Goal: Task Accomplishment & Management: Complete application form

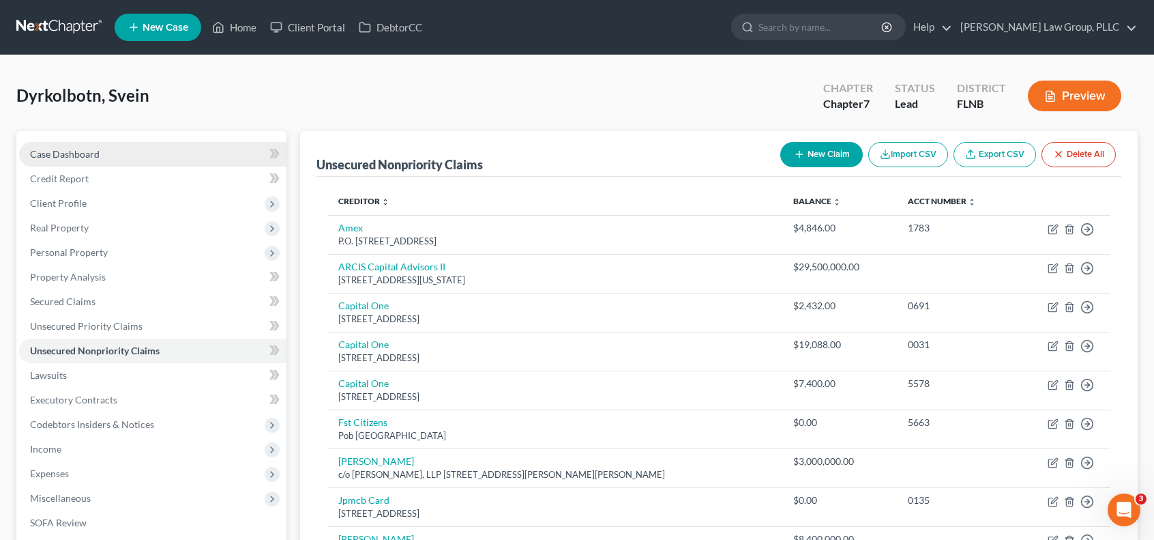
click at [121, 158] on link "Case Dashboard" at bounding box center [152, 154] width 267 height 25
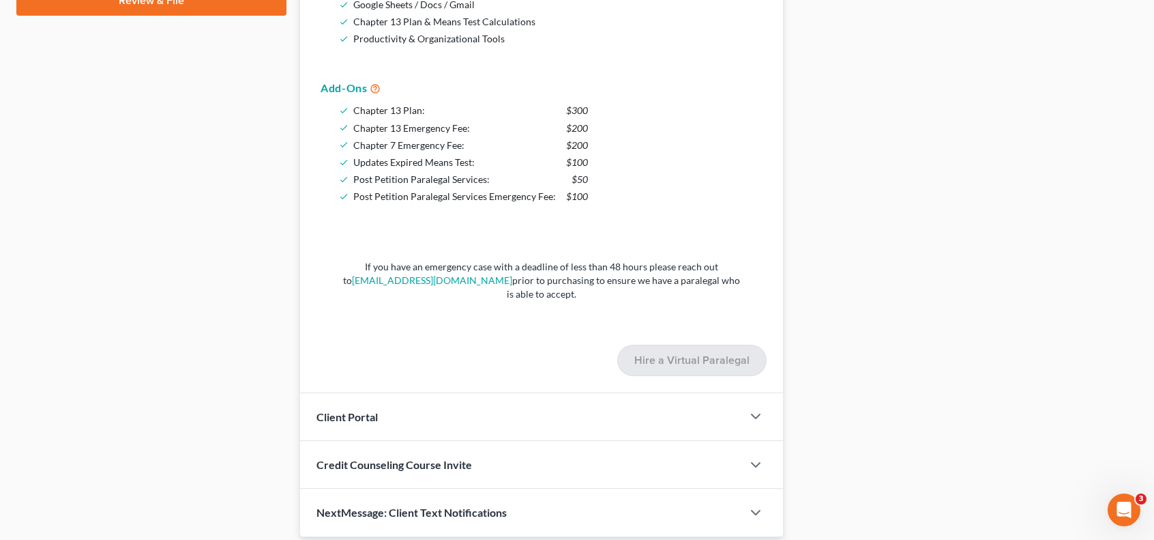
scroll to position [227, 0]
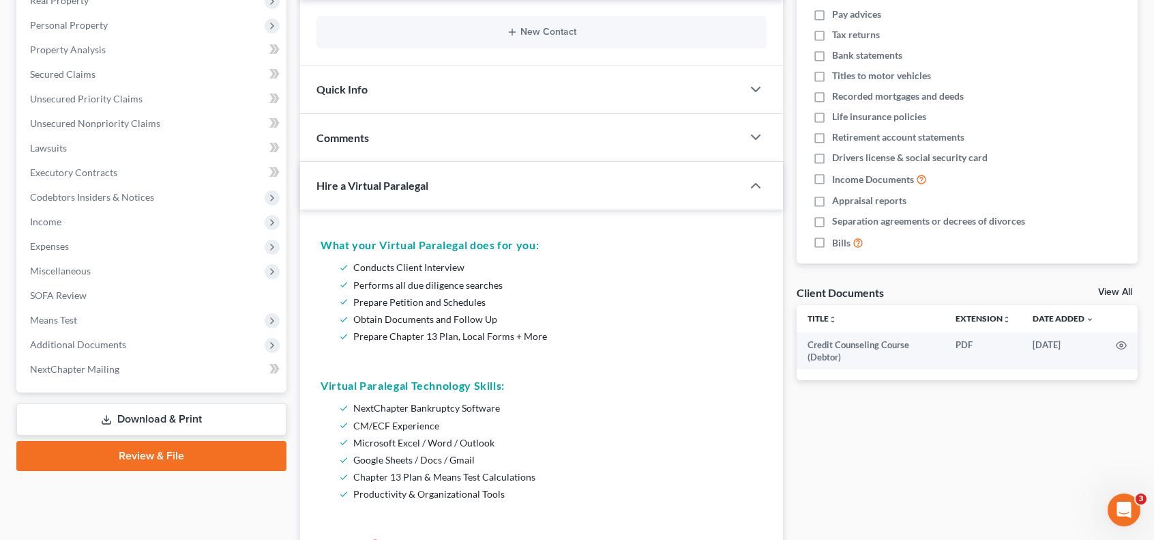
click at [217, 416] on link "Download & Print" at bounding box center [151, 419] width 270 height 32
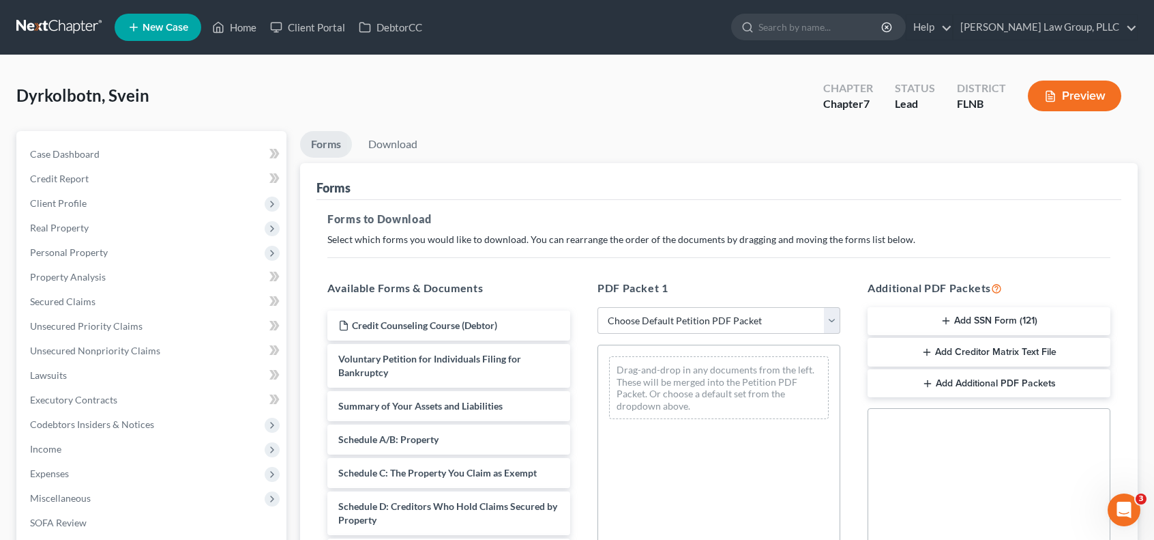
scroll to position [302, 0]
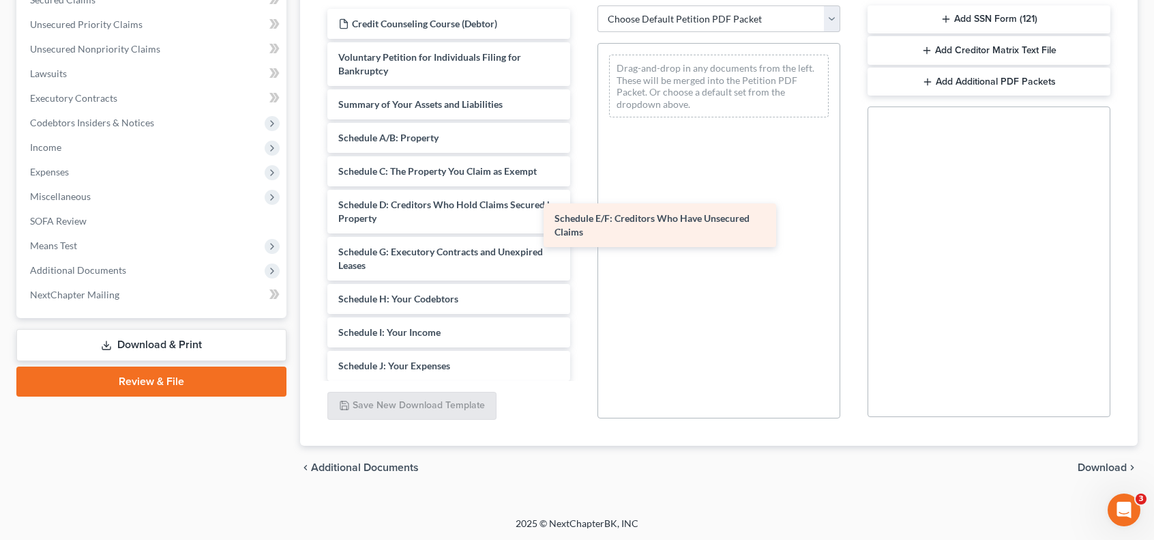
drag, startPoint x: 452, startPoint y: 262, endPoint x: 667, endPoint y: 230, distance: 217.9
click at [581, 230] on div "Schedule E/F: Creditors Who Have Unsecured Claims Credit Counseling Course (Deb…" at bounding box center [449, 379] width 265 height 741
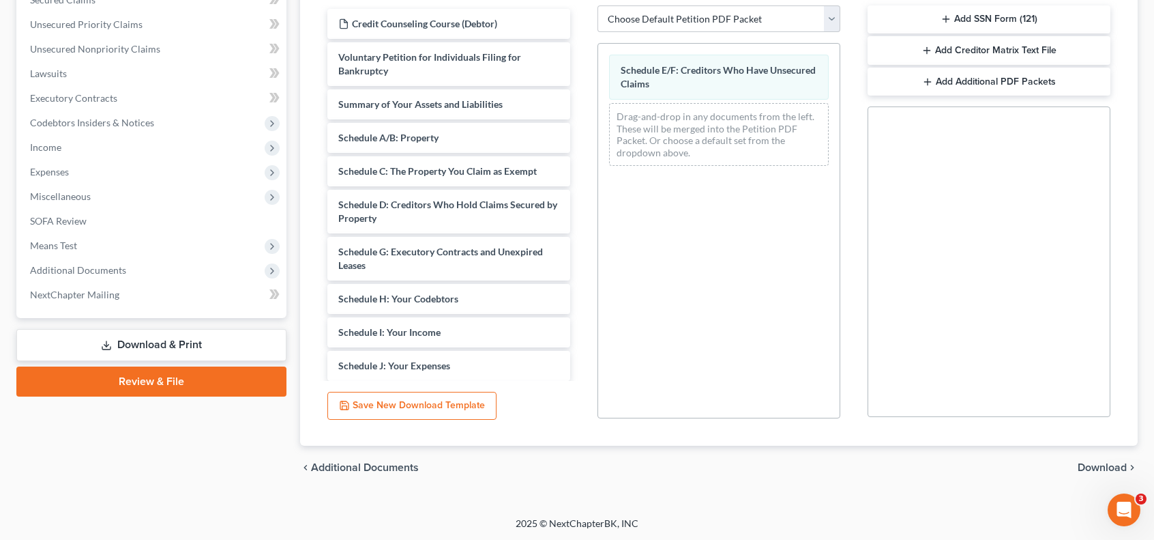
click at [1113, 467] on span "Download" at bounding box center [1102, 467] width 49 height 11
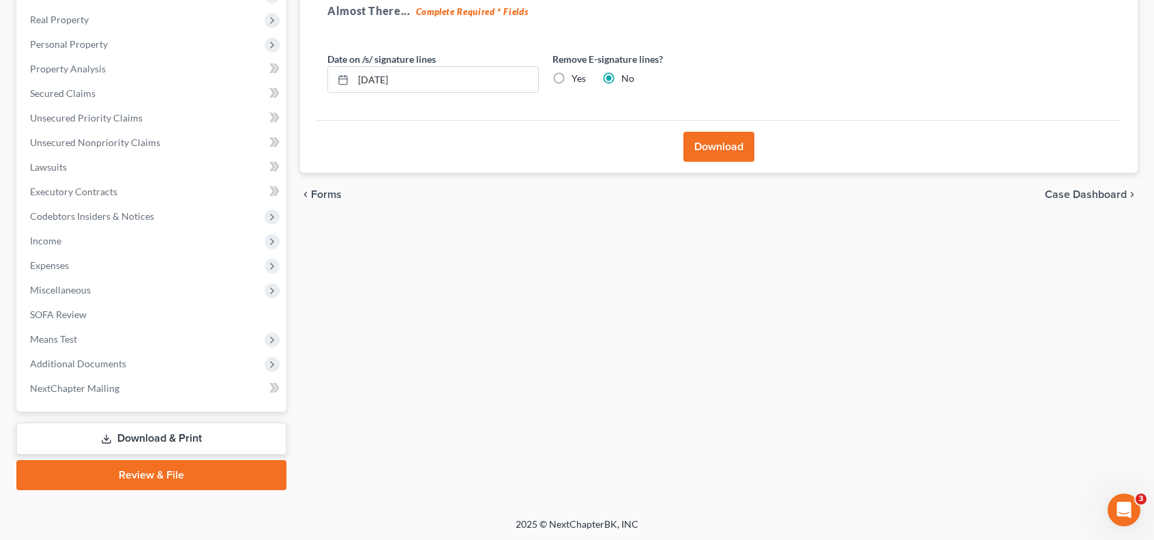
click at [726, 139] on button "Download" at bounding box center [719, 147] width 71 height 30
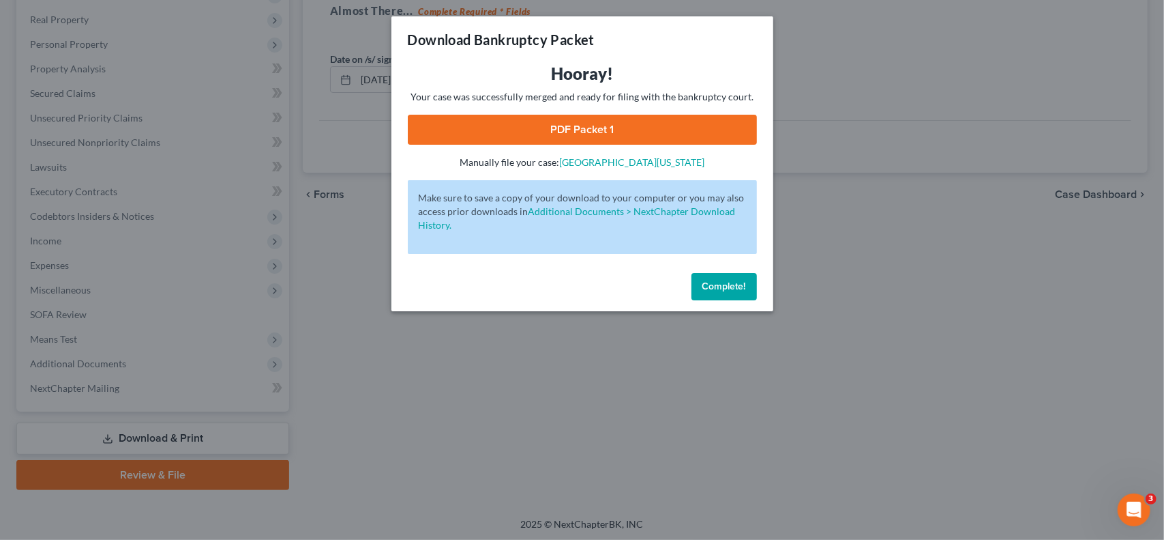
click at [705, 130] on link "PDF Packet 1" at bounding box center [582, 130] width 349 height 30
click at [741, 291] on span "Complete!" at bounding box center [725, 286] width 44 height 12
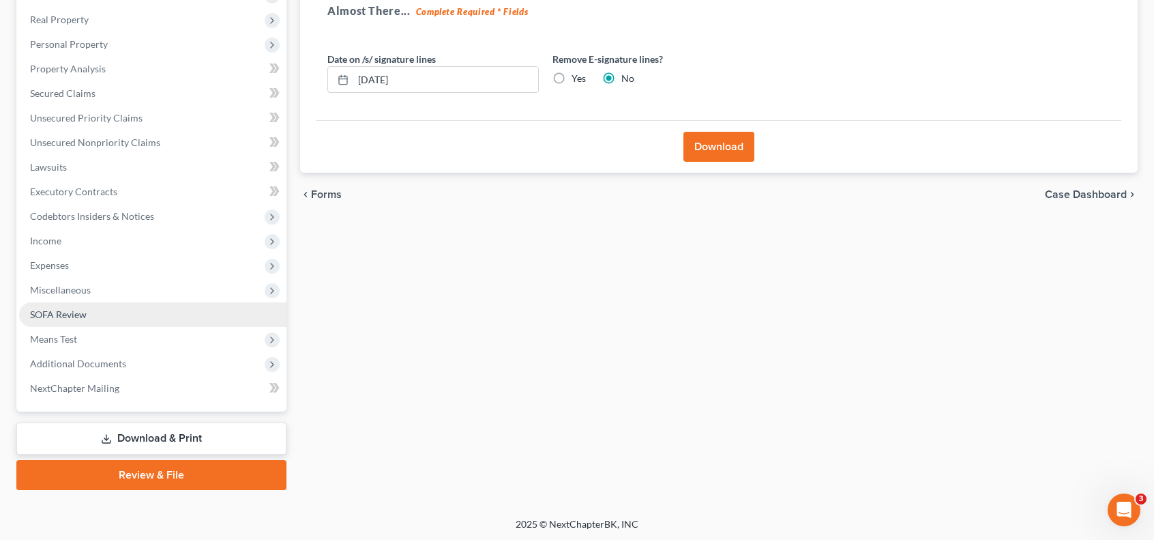
click at [109, 313] on link "SOFA Review" at bounding box center [152, 314] width 267 height 25
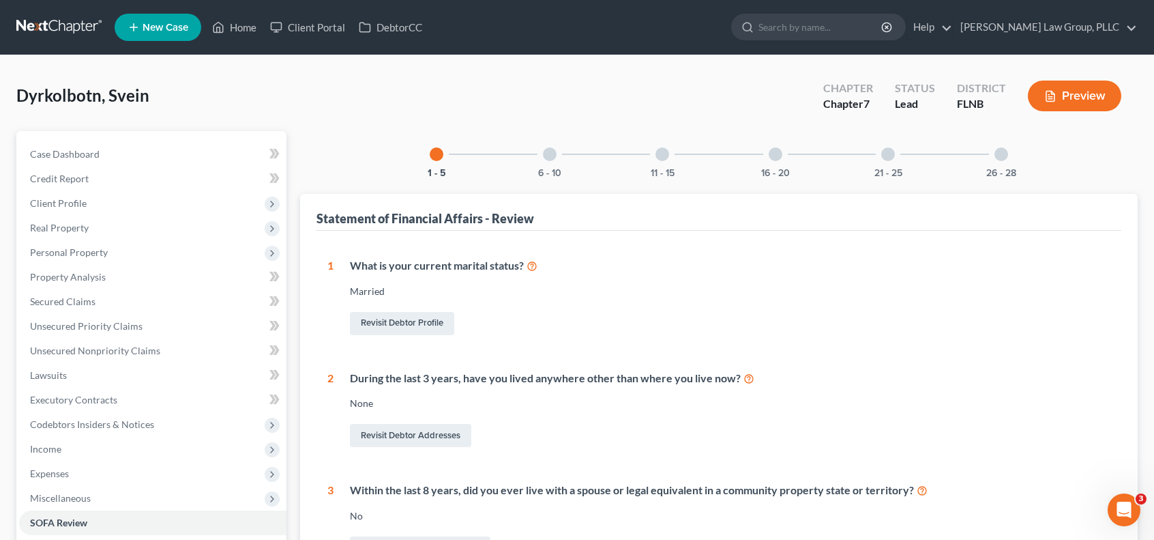
click at [888, 162] on div "21 - 25" at bounding box center [888, 154] width 46 height 46
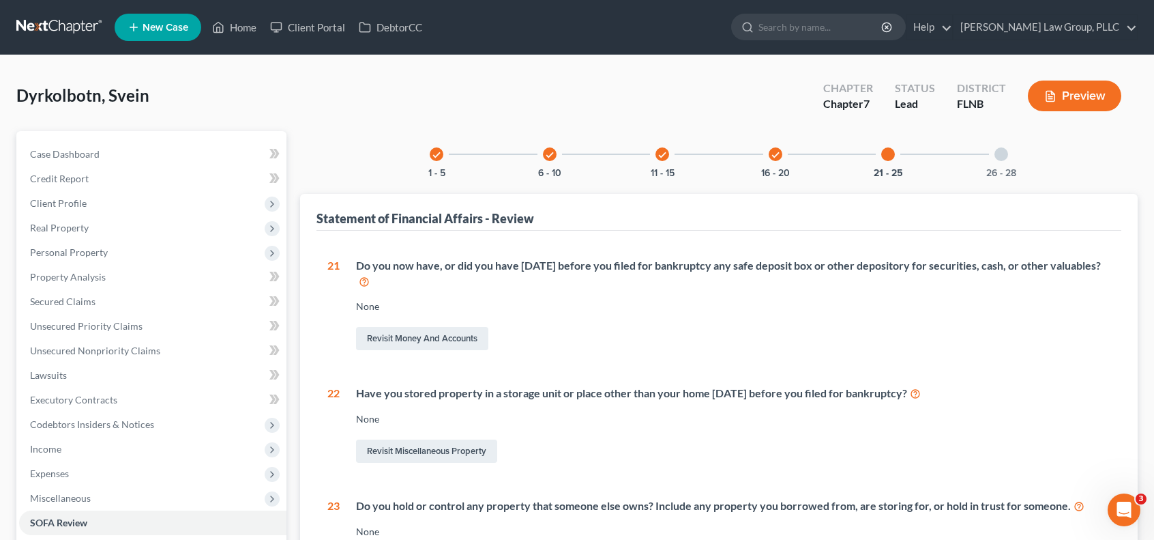
click at [894, 155] on div at bounding box center [888, 154] width 14 height 14
click at [548, 155] on icon "check" at bounding box center [550, 155] width 10 height 10
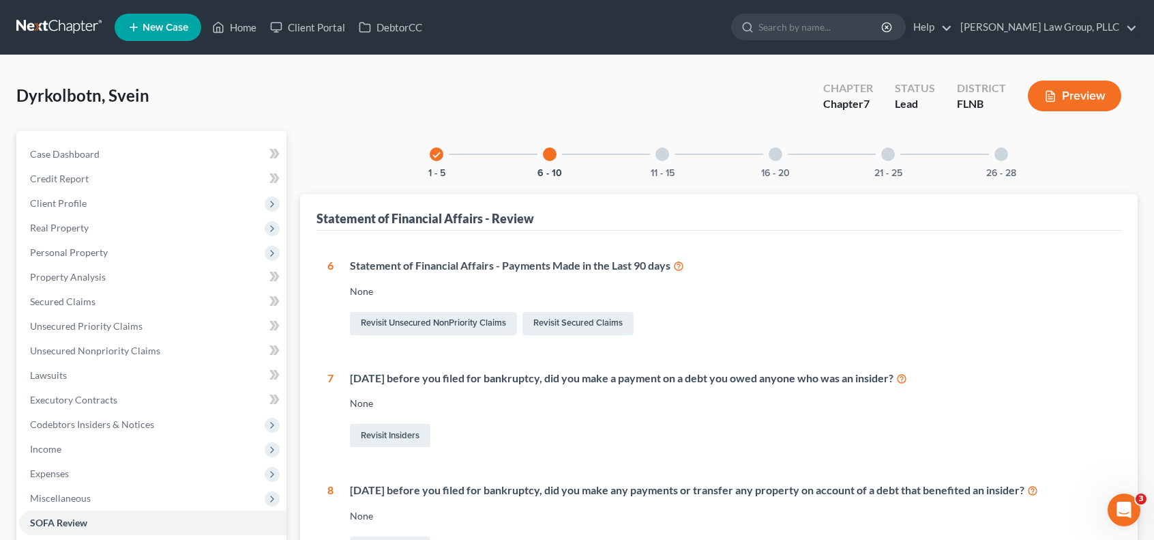
click at [548, 156] on div at bounding box center [550, 154] width 14 height 14
click at [77, 24] on link at bounding box center [59, 27] width 87 height 25
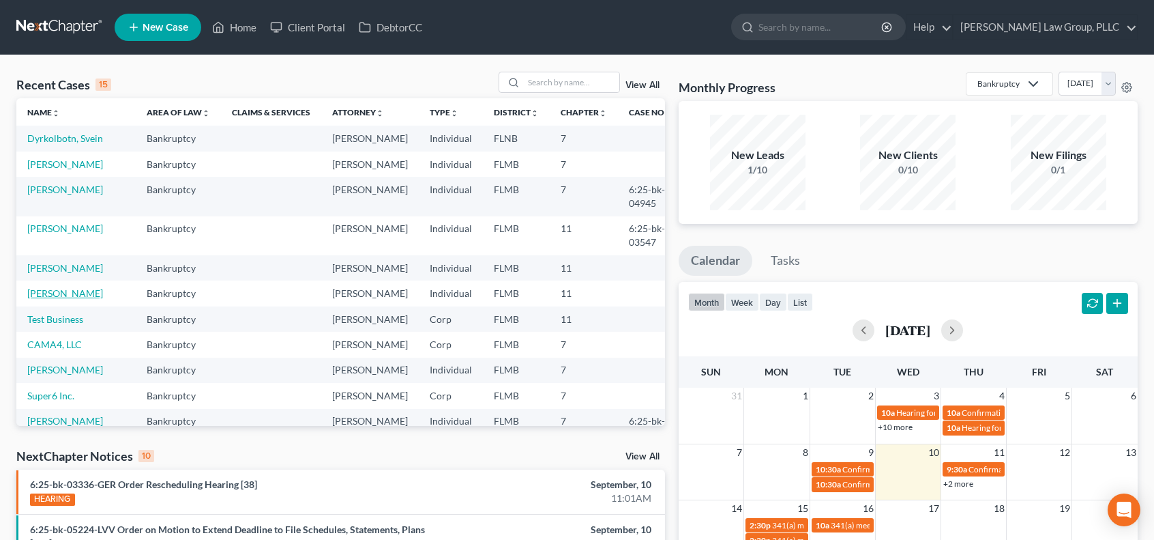
click at [72, 299] on link "[PERSON_NAME]" at bounding box center [65, 293] width 76 height 12
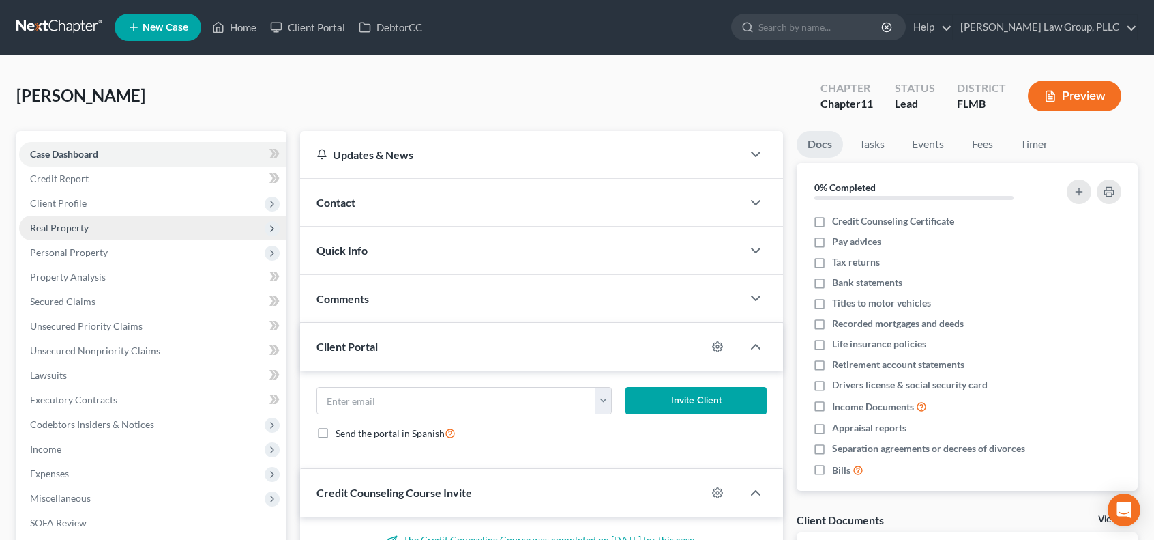
click at [138, 227] on span "Real Property" at bounding box center [152, 228] width 267 height 25
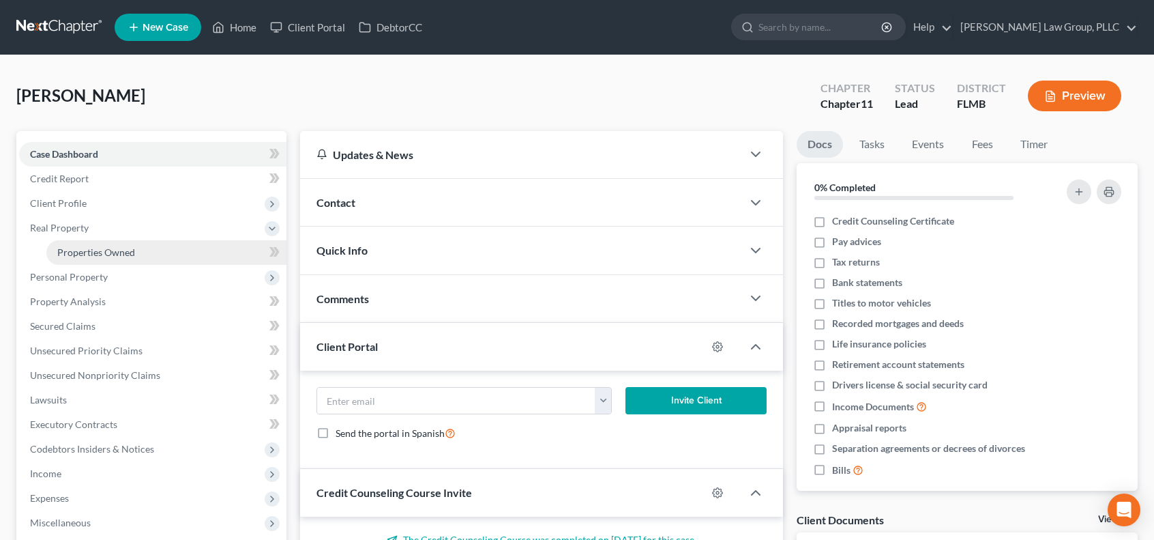
click at [138, 252] on link "Properties Owned" at bounding box center [166, 252] width 240 height 25
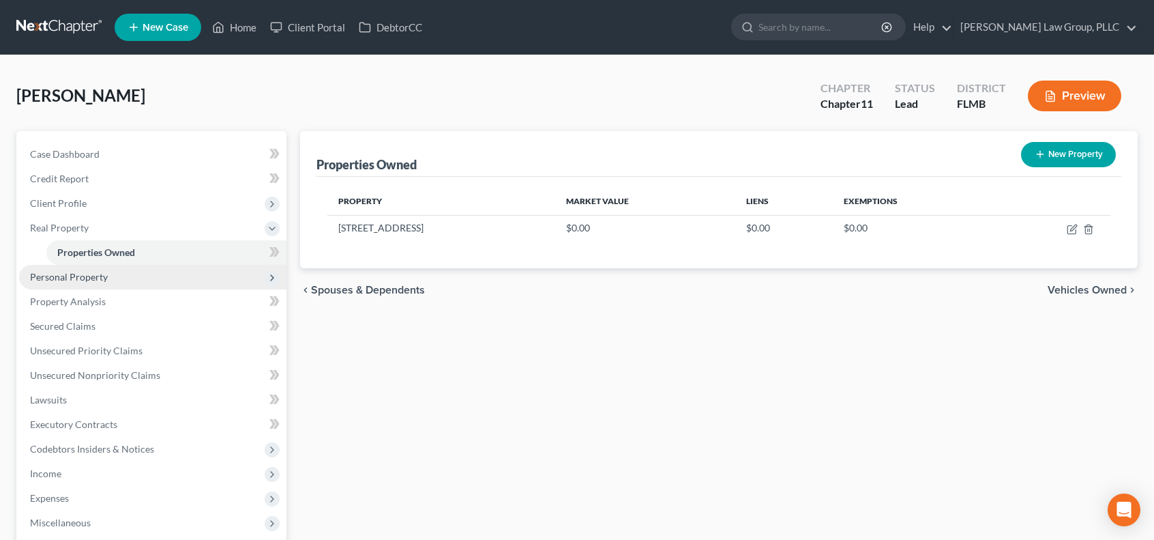
click at [131, 280] on span "Personal Property" at bounding box center [152, 277] width 267 height 25
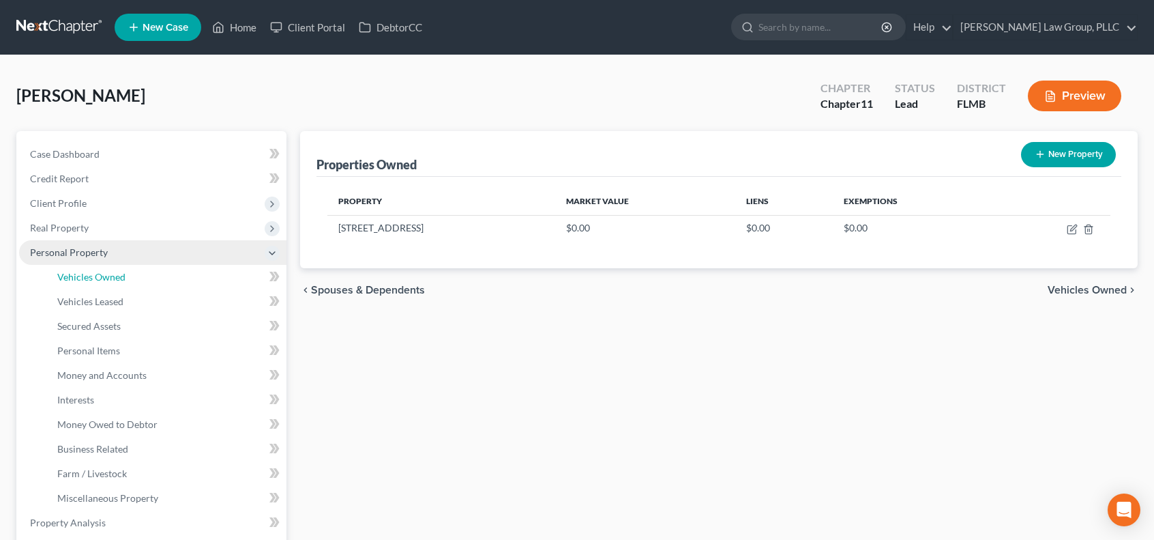
click at [131, 280] on link "Vehicles Owned" at bounding box center [166, 277] width 240 height 25
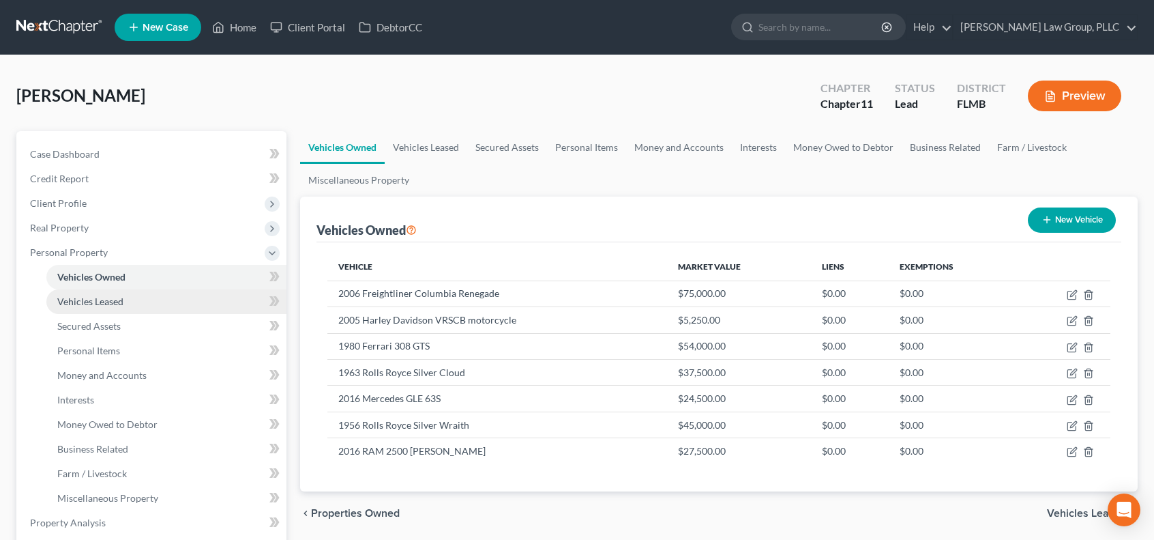
click at [136, 302] on link "Vehicles Leased" at bounding box center [166, 301] width 240 height 25
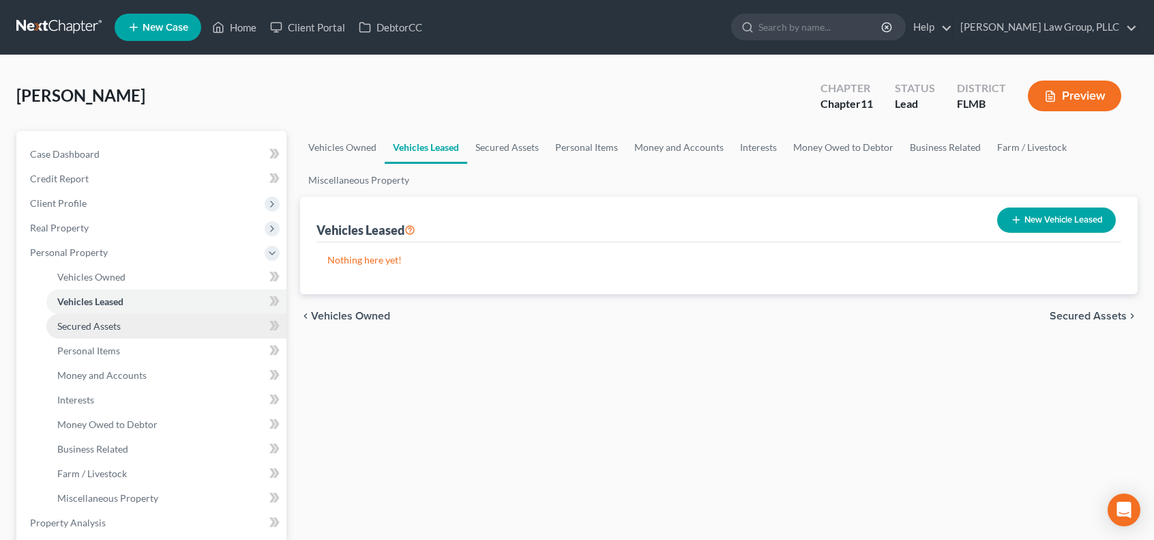
click at [136, 327] on link "Secured Assets" at bounding box center [166, 326] width 240 height 25
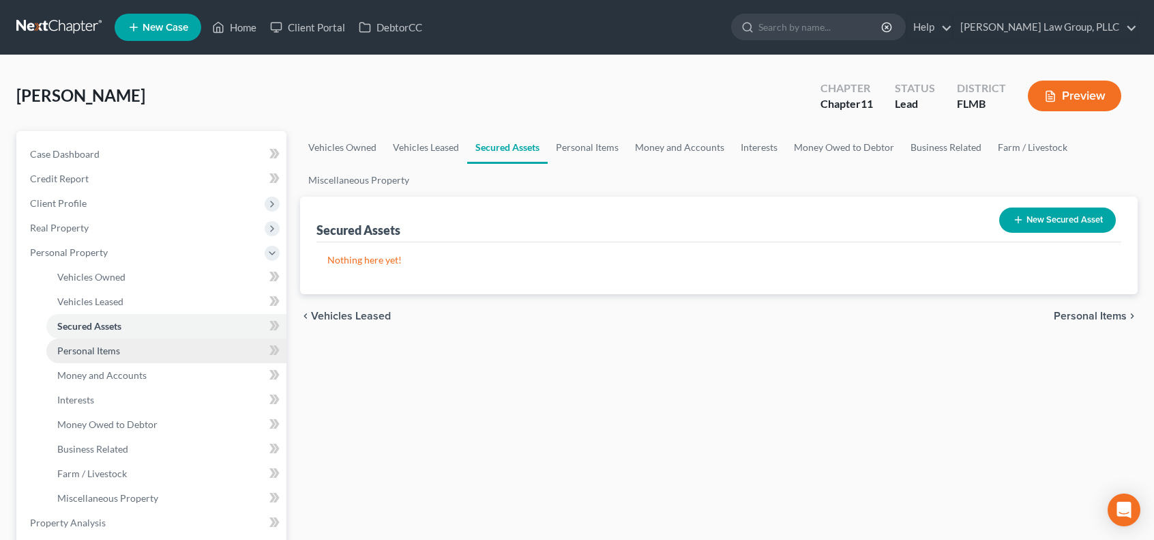
click at [143, 354] on link "Personal Items" at bounding box center [166, 350] width 240 height 25
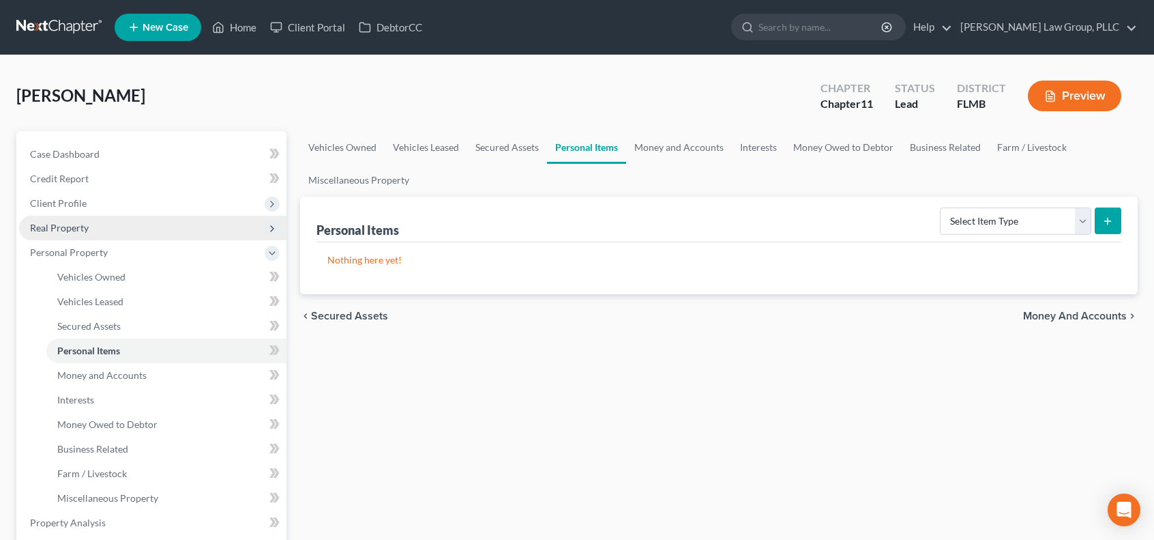
click at [127, 229] on span "Real Property" at bounding box center [152, 228] width 267 height 25
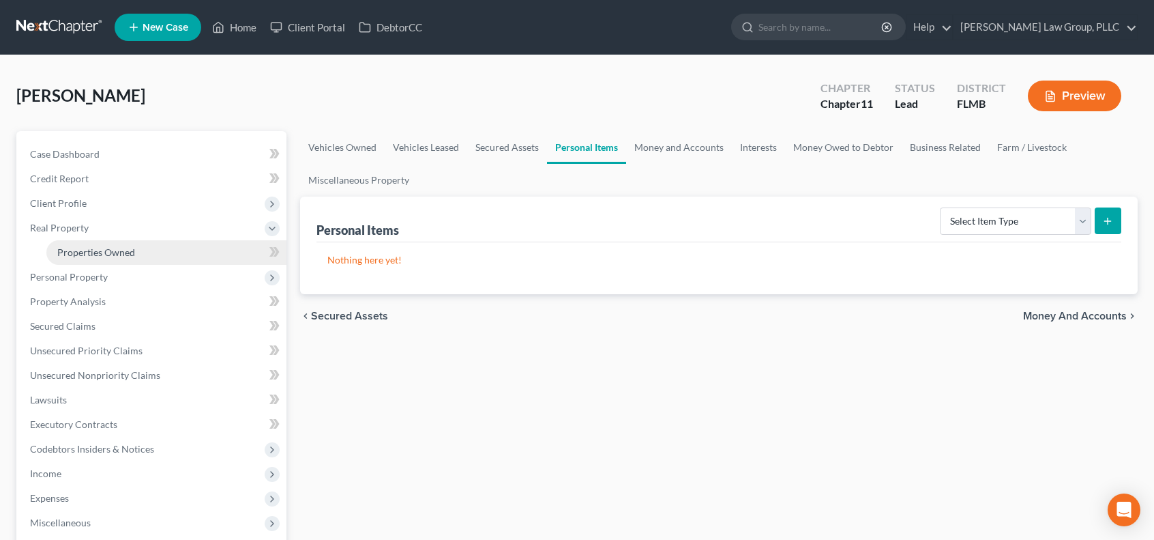
click at [134, 248] on link "Properties Owned" at bounding box center [166, 252] width 240 height 25
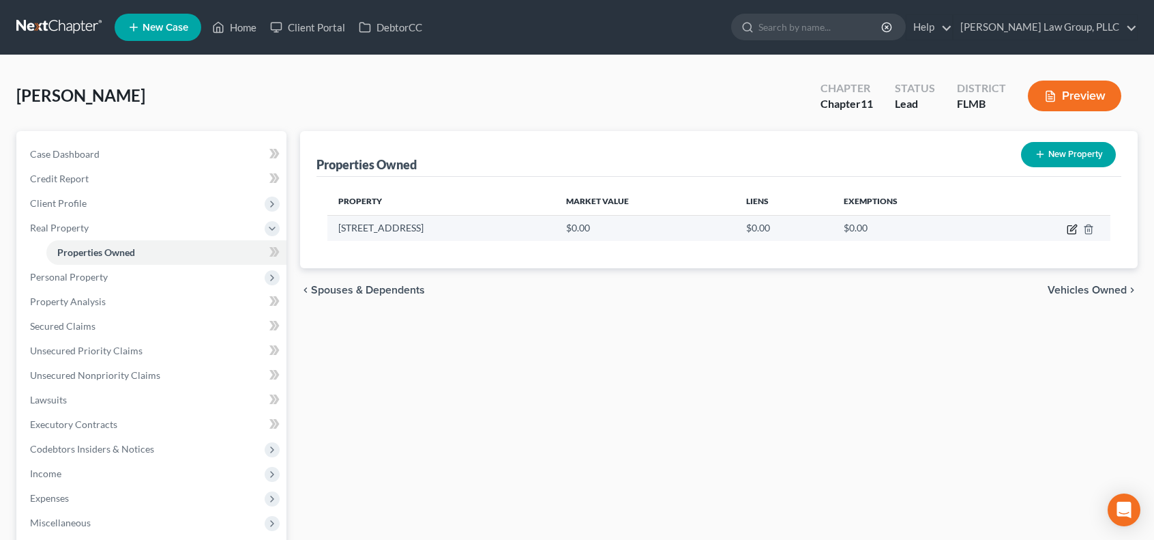
click at [1076, 231] on icon "button" at bounding box center [1072, 230] width 8 height 8
select select "9"
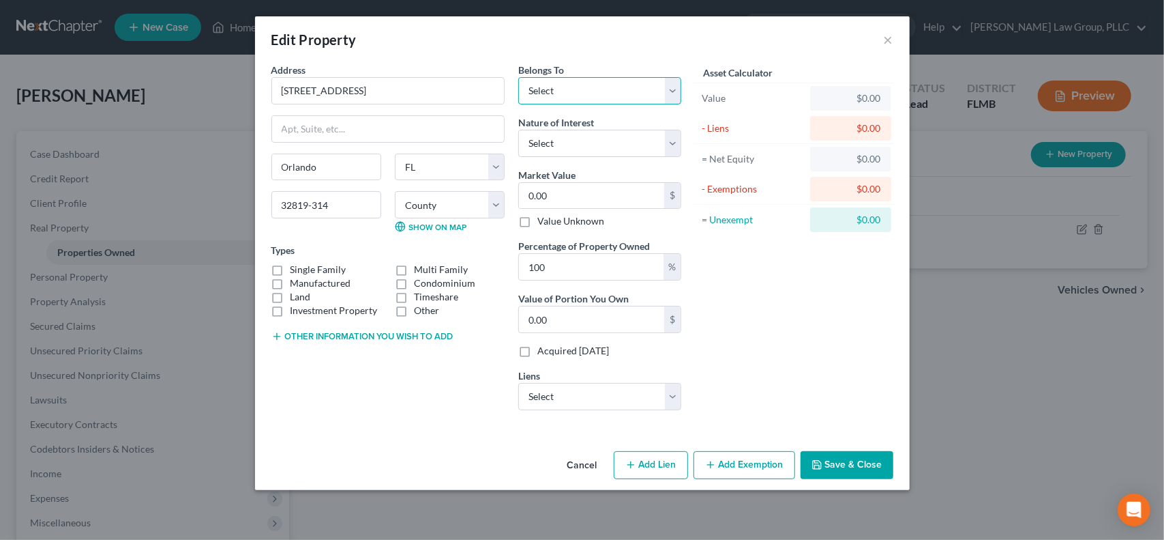
click at [674, 87] on select "Select Debtor 1 Only Debtor 2 Only Debtor 1 And Debtor 2 Only At Least One Of T…" at bounding box center [599, 90] width 163 height 27
select select "0"
click at [518, 77] on select "Select Debtor 1 Only Debtor 2 Only Debtor 1 And Debtor 2 Only At Least One Of T…" at bounding box center [599, 90] width 163 height 27
click at [671, 138] on select "Select Fee Simple Joint Tenant Life Estate Equitable Interest Future Interest T…" at bounding box center [599, 143] width 163 height 27
select select "0"
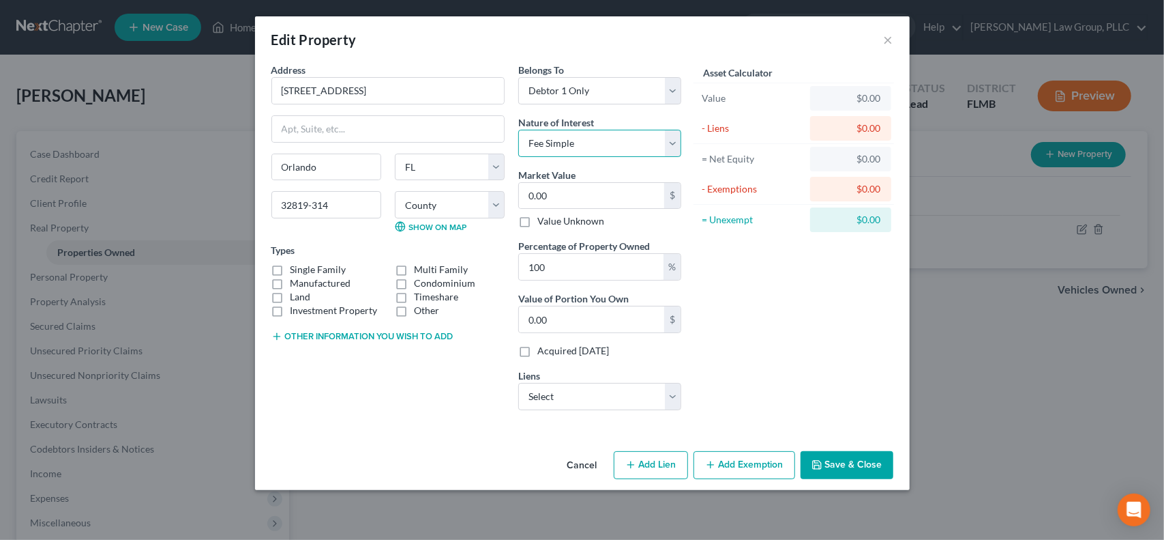
click at [518, 130] on select "Select Fee Simple Joint Tenant Life Estate Equitable Interest Future Interest T…" at bounding box center [599, 143] width 163 height 27
click at [675, 139] on select "Select Fee Simple Joint Tenant Life Estate Equitable Interest Future Interest T…" at bounding box center [599, 143] width 163 height 27
click at [291, 268] on label "Single Family" at bounding box center [319, 270] width 56 height 14
click at [296, 268] on input "Single Family" at bounding box center [300, 267] width 9 height 9
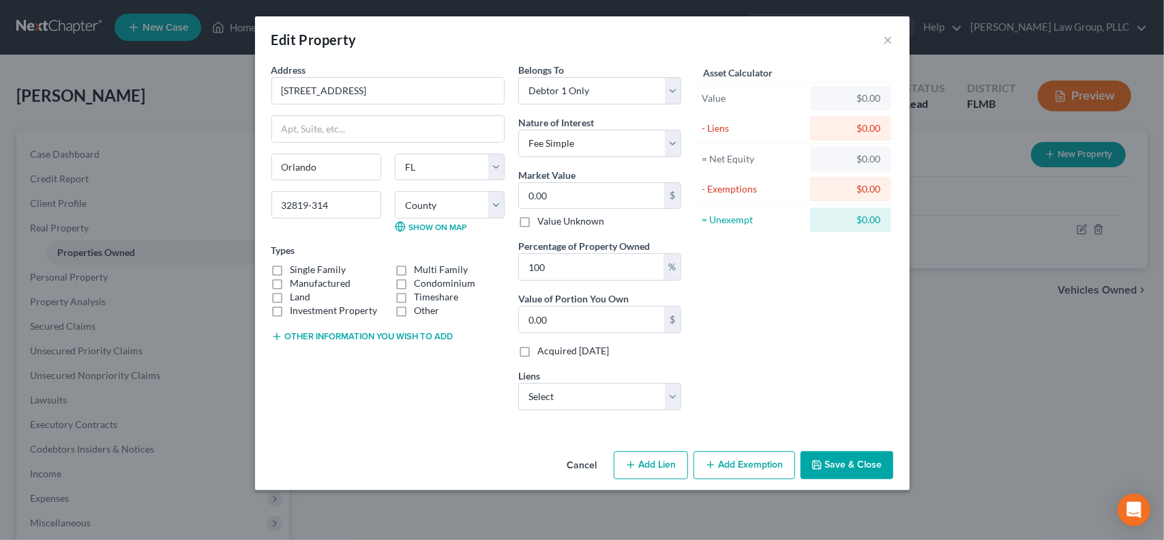
checkbox input "true"
click at [300, 331] on button "Other information you wish to add" at bounding box center [362, 336] width 182 height 11
click at [320, 353] on textarea at bounding box center [387, 367] width 233 height 50
type textarea "J"
type textarea "Homestead"
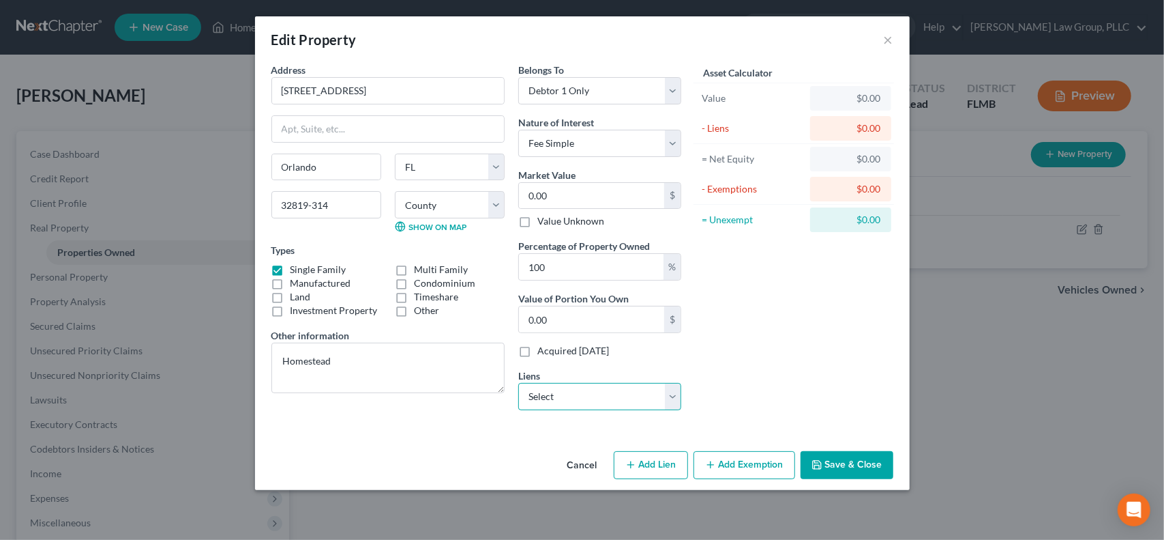
click at [673, 392] on select "Select PHH Mortgage Services - $230,773.00 JPMCB Auto - $89,975.00 Ally Fincl -…" at bounding box center [599, 396] width 163 height 27
click at [678, 396] on select "Select PHH Mortgage Services - $230,773.00 JPMCB Auto - $89,975.00 Ally Fincl -…" at bounding box center [599, 396] width 163 height 27
click at [574, 192] on input "0.00" at bounding box center [591, 196] width 145 height 26
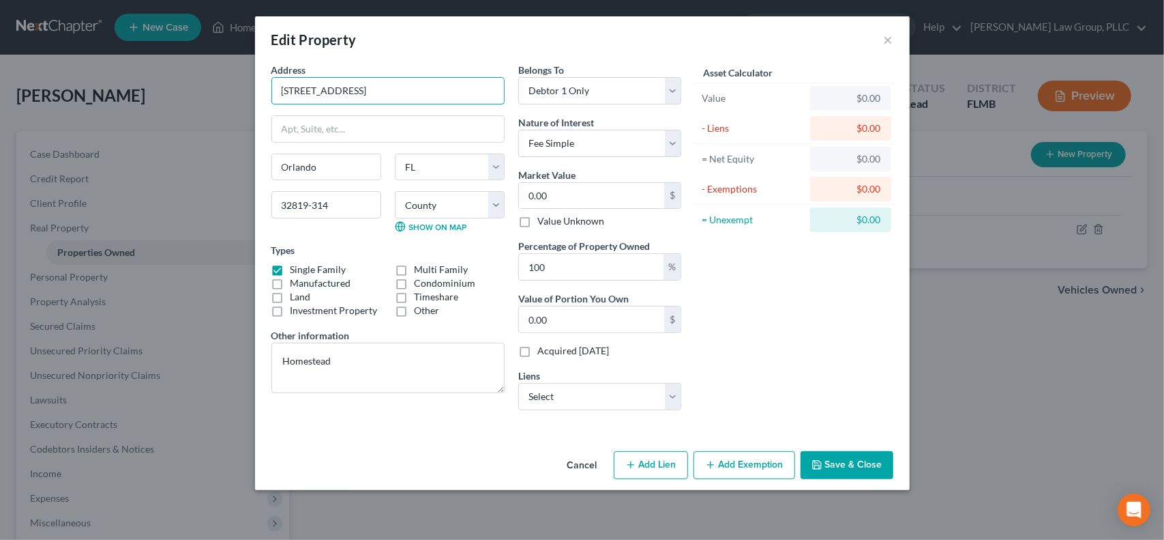
drag, startPoint x: 402, startPoint y: 92, endPoint x: 293, endPoint y: 82, distance: 110.3
click at [255, 87] on div "Address * 5114 [GEOGRAPHIC_DATA] [GEOGRAPHIC_DATA] [US_STATE][GEOGRAPHIC_DATA] …" at bounding box center [582, 254] width 655 height 383
click at [608, 195] on input "0.00" at bounding box center [591, 196] width 145 height 26
type input "1"
type input "1.00"
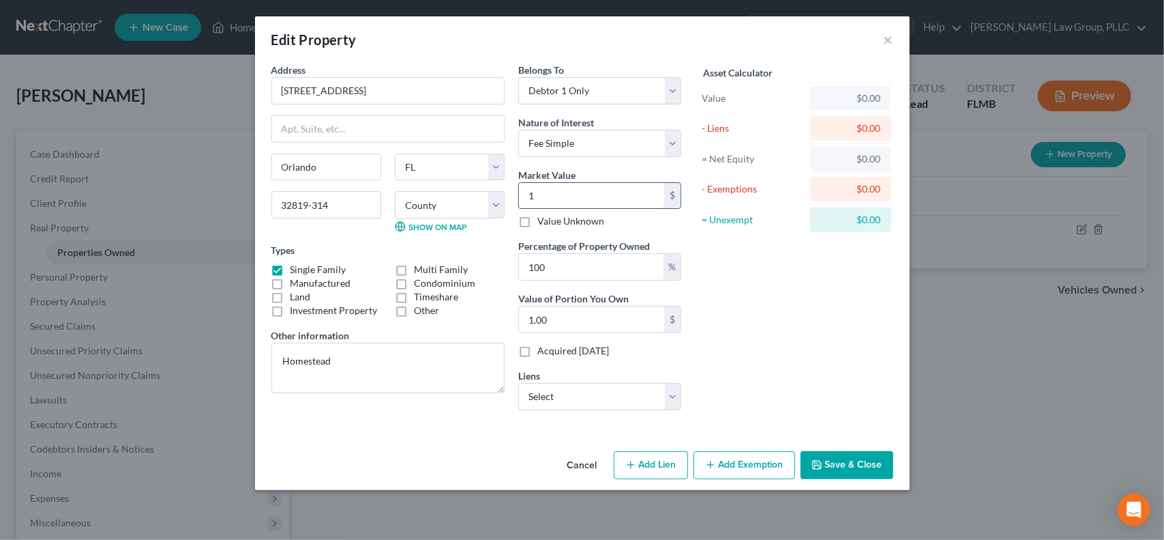
type input "11"
type input "11.00"
type input "118"
type input "118.00"
type input "1185"
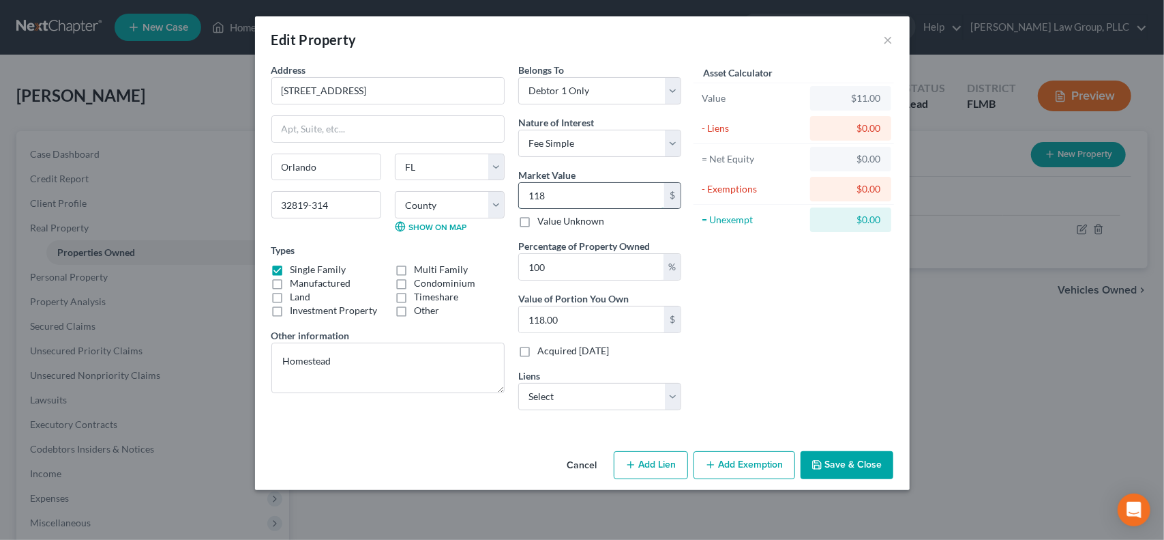
type input "1,185.00"
type input "1,1853"
type input "11,853.00"
type input "11,8530"
type input "118,530.00"
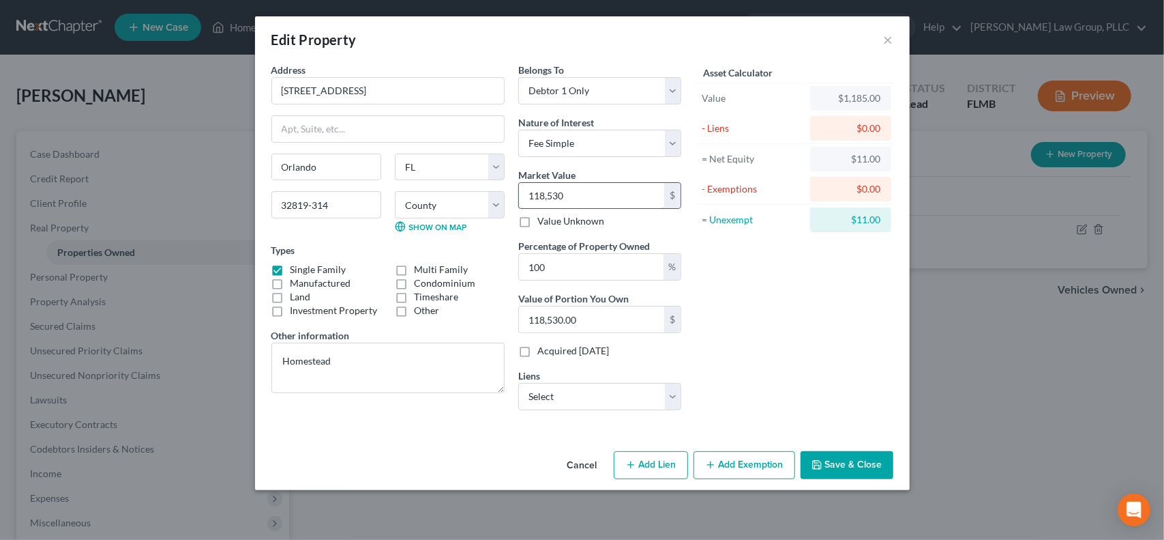
type input "118,5300"
type input "1,185,300.00"
type input "1,185,300"
click at [842, 465] on button "Save & Close" at bounding box center [847, 465] width 93 height 29
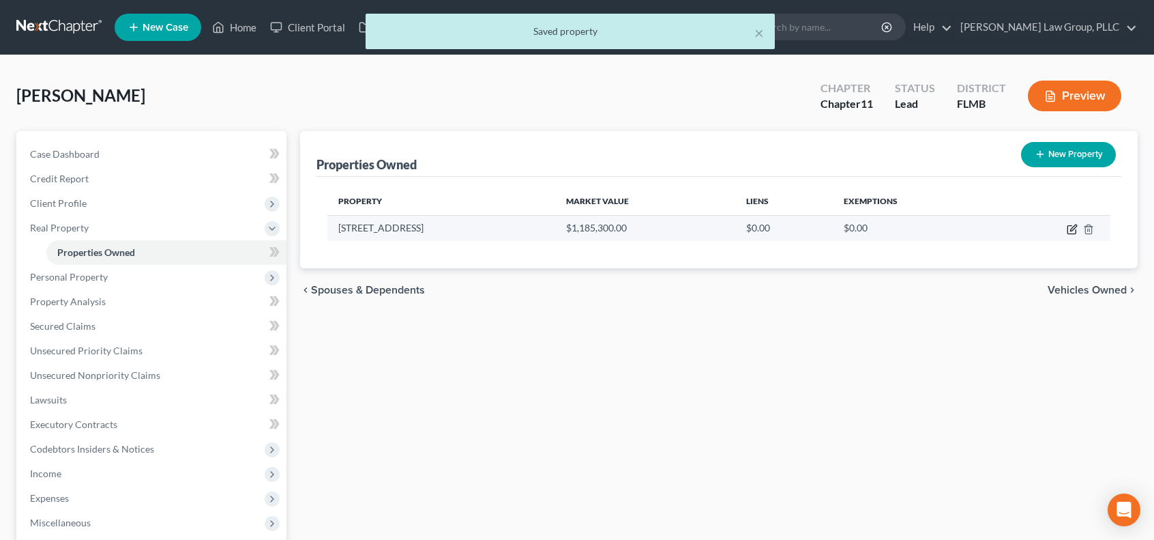
click at [1068, 226] on icon "button" at bounding box center [1072, 230] width 8 height 8
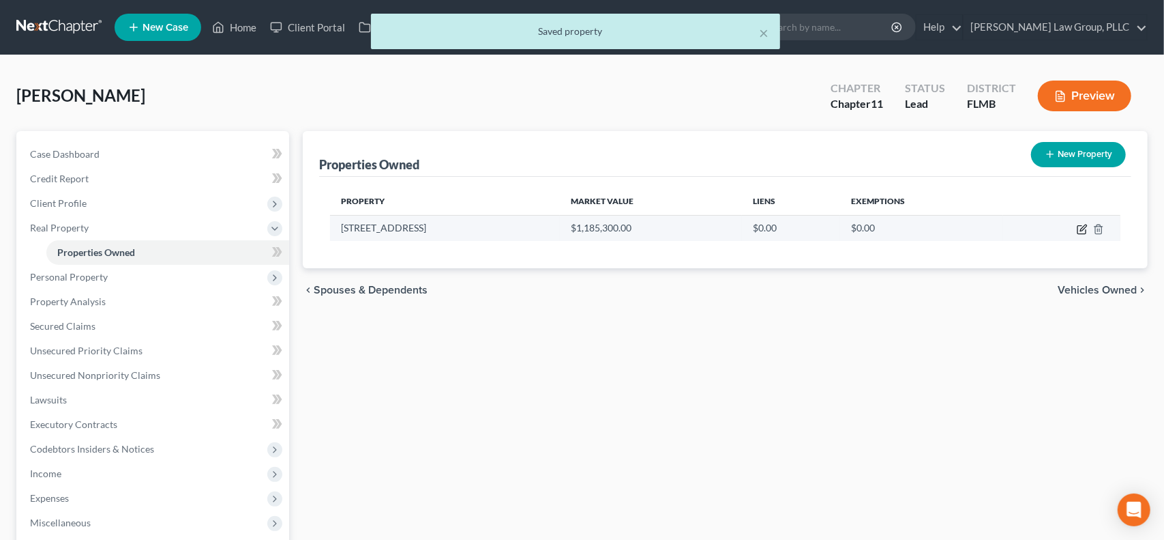
select select "9"
select select "47"
select select "0"
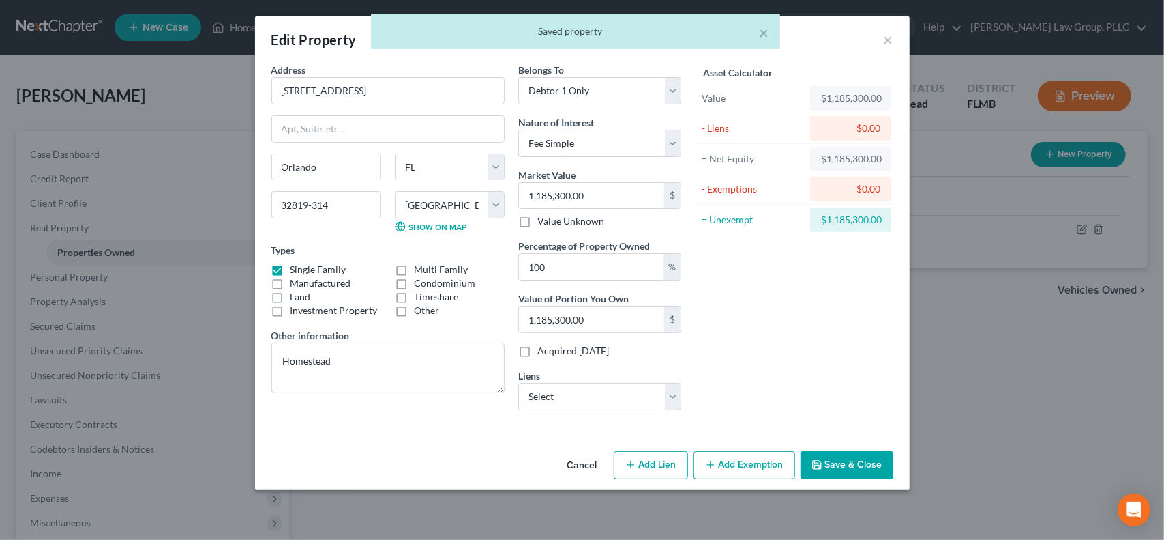
click at [759, 462] on button "Add Exemption" at bounding box center [745, 465] width 102 height 29
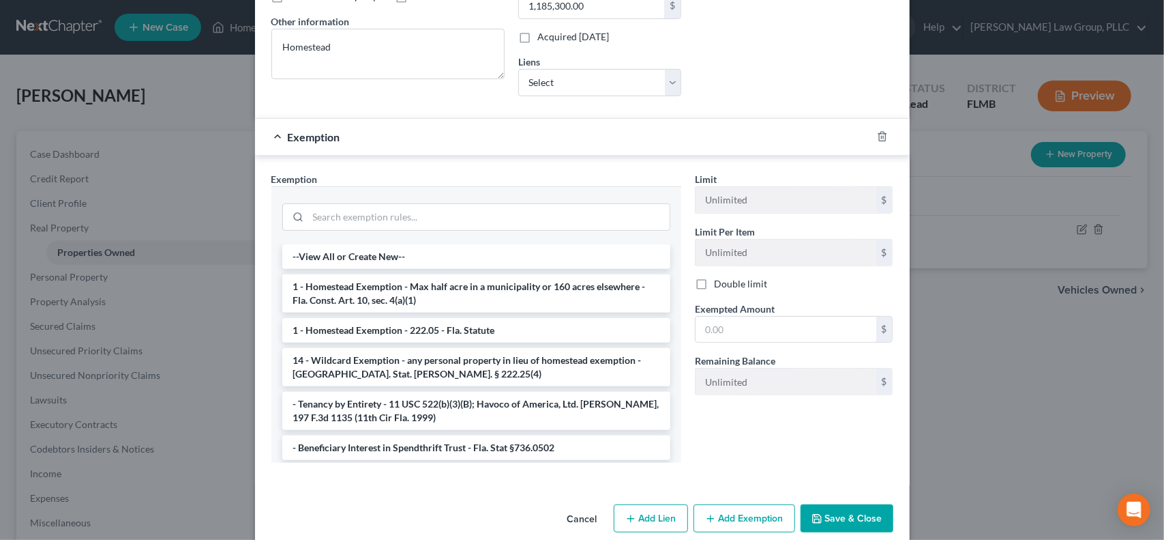
scroll to position [329, 0]
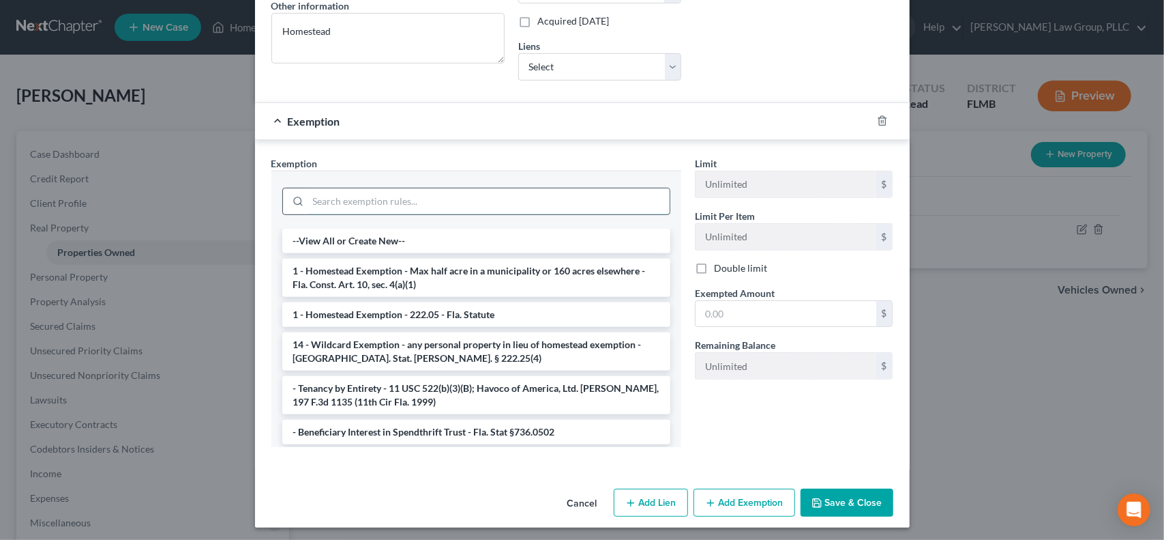
click at [479, 196] on input "search" at bounding box center [489, 201] width 362 height 26
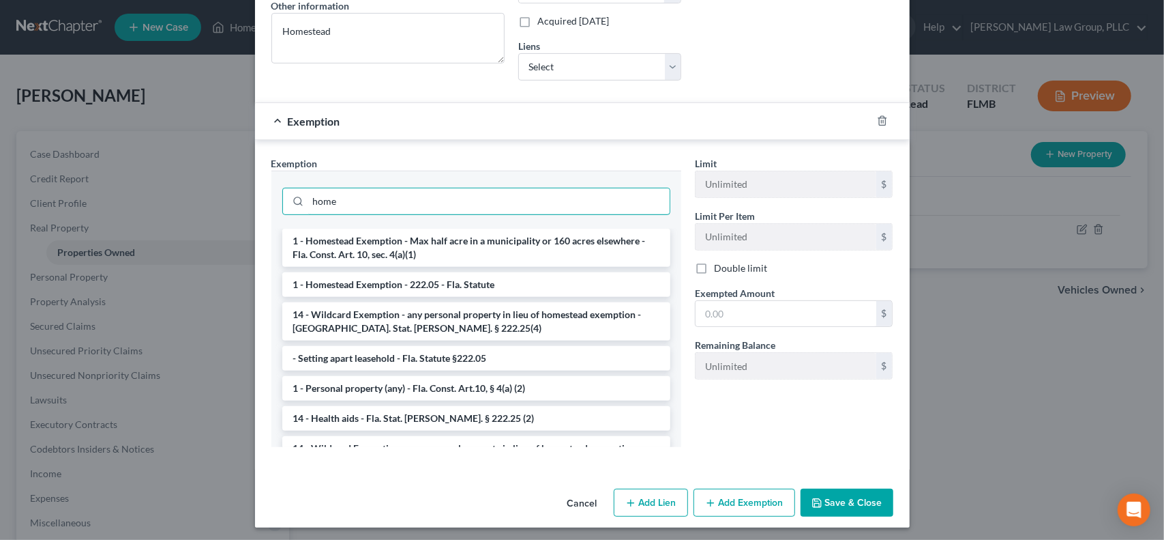
type input "home"
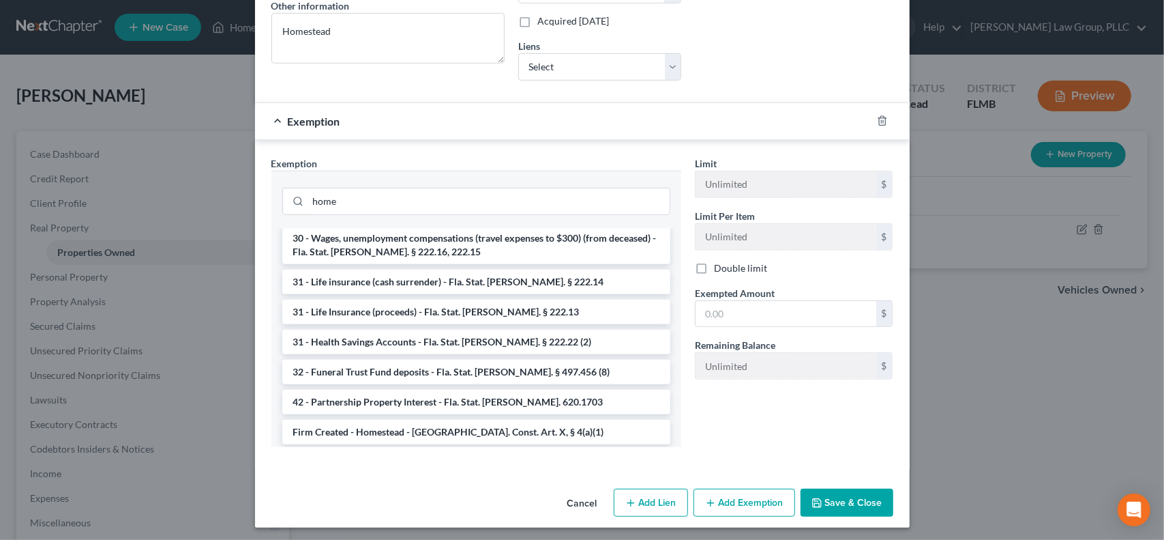
scroll to position [1067, 0]
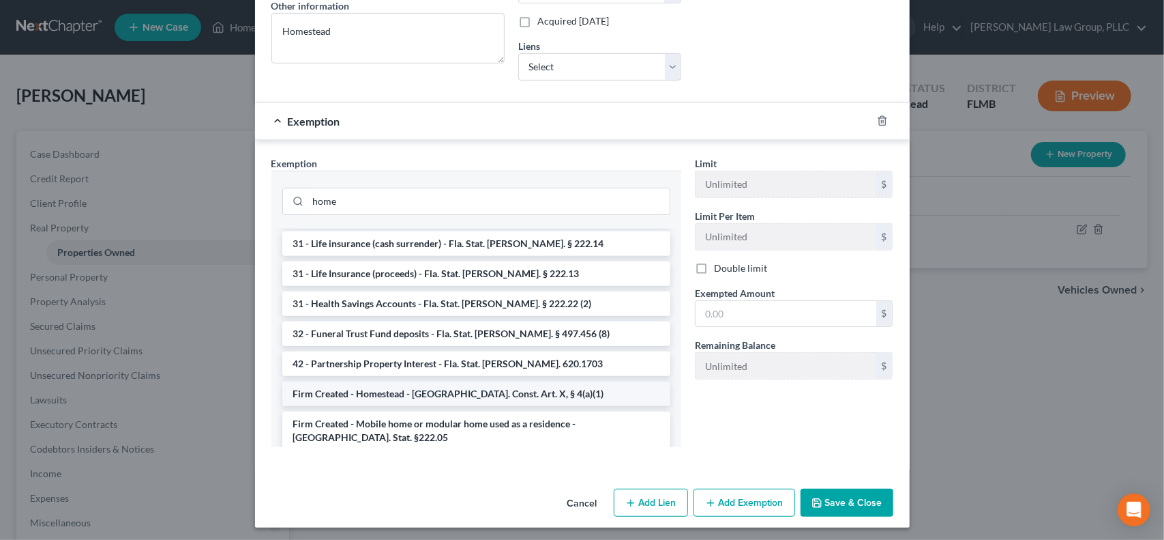
click at [574, 381] on li "Firm Created - Homestead - [GEOGRAPHIC_DATA]. Const. Art. X, § 4(a)(1)" at bounding box center [476, 393] width 388 height 25
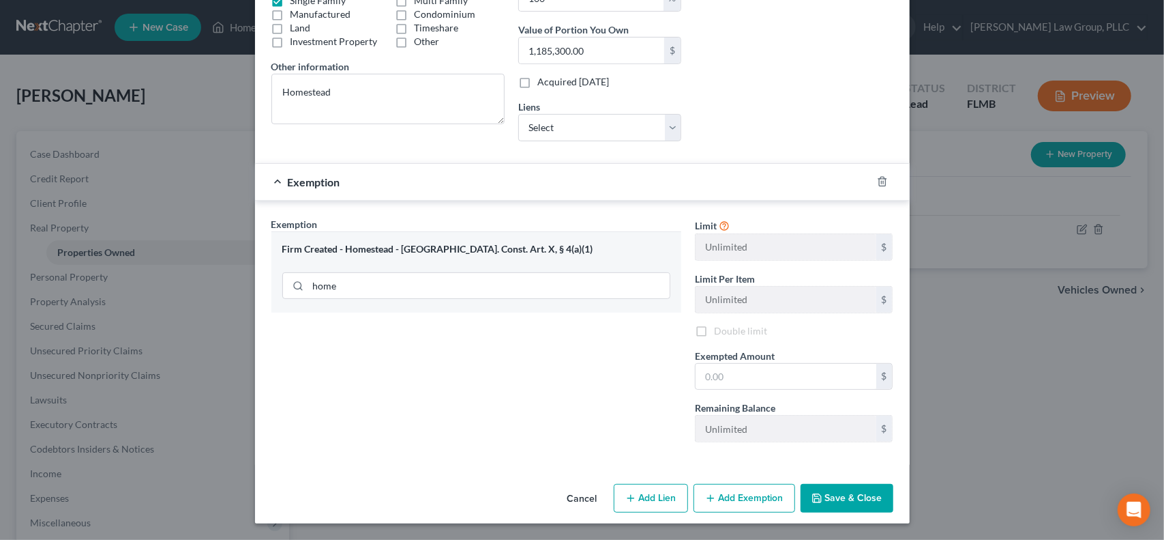
scroll to position [263, 0]
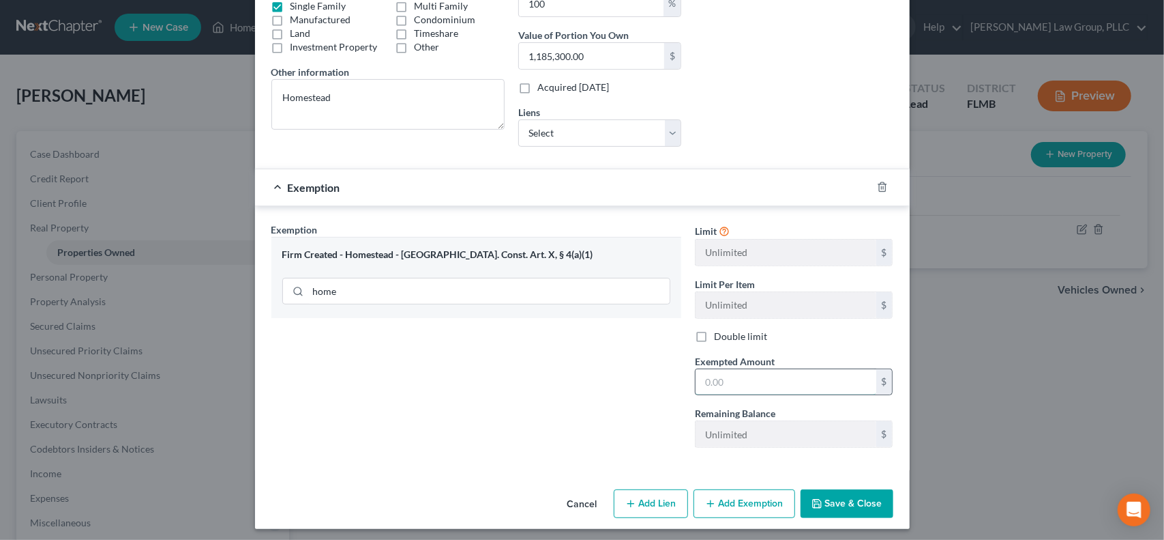
click at [823, 381] on input "text" at bounding box center [786, 382] width 181 height 26
type input "1,185,300"
click at [851, 503] on button "Save & Close" at bounding box center [847, 503] width 93 height 29
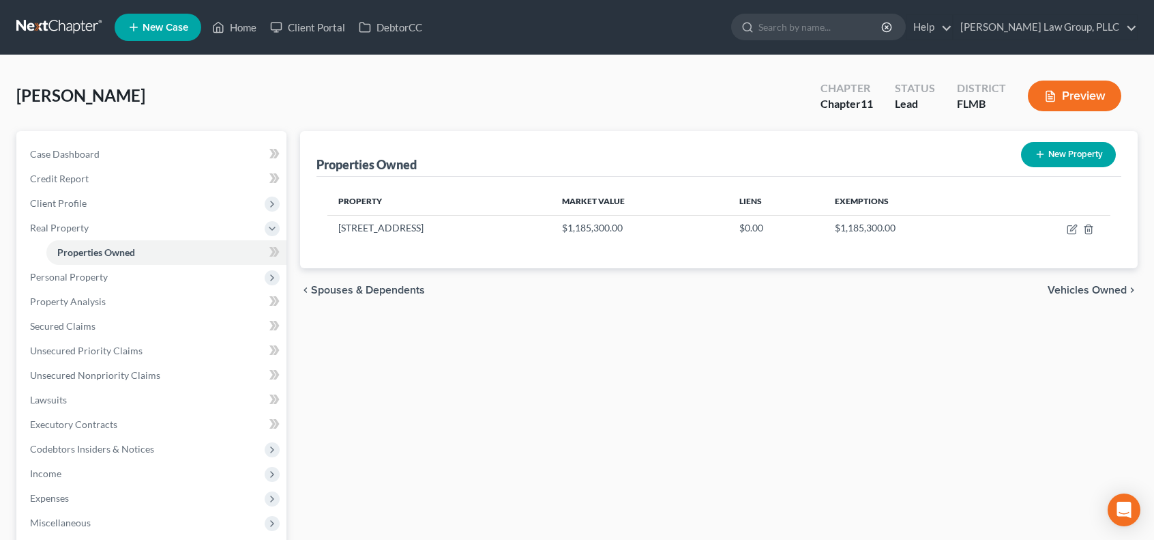
click at [1052, 156] on button "New Property" at bounding box center [1068, 154] width 95 height 25
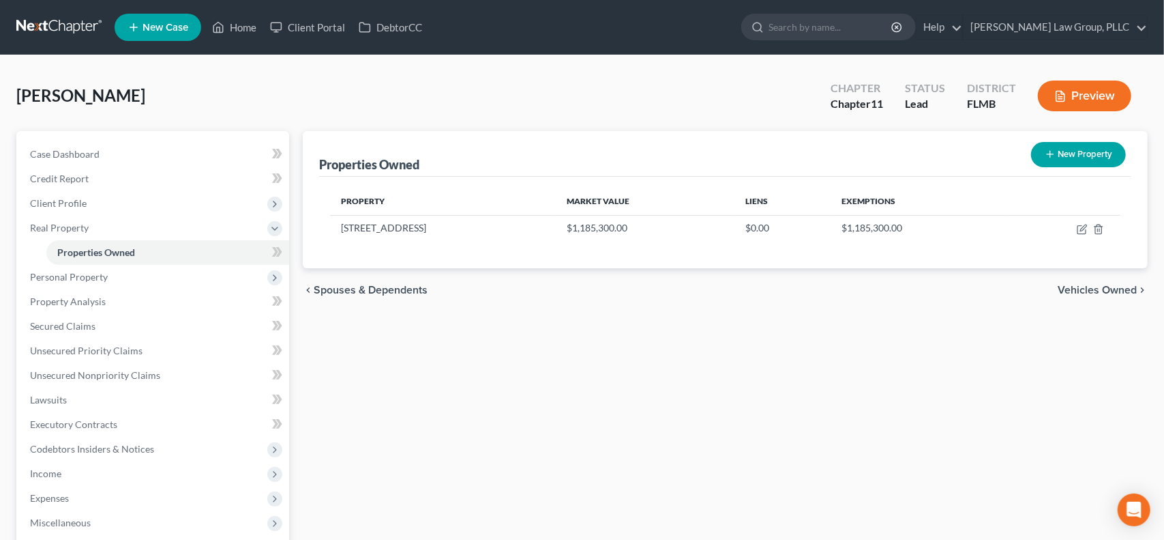
select select "9"
select select "47"
select select "0"
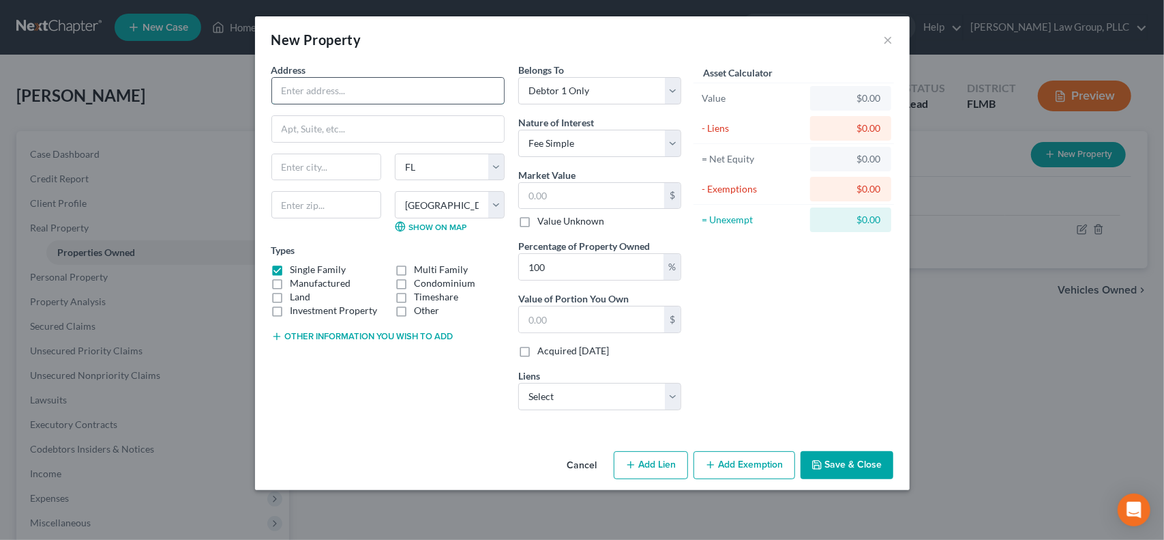
click at [370, 87] on input "text" at bounding box center [388, 91] width 232 height 26
type input "[STREET_ADDRESS]"
type input "Longwood"
click at [468, 202] on select "County [GEOGRAPHIC_DATA] [GEOGRAPHIC_DATA] [GEOGRAPHIC_DATA] [GEOGRAPHIC_DATA] …" at bounding box center [450, 204] width 110 height 27
select select "56"
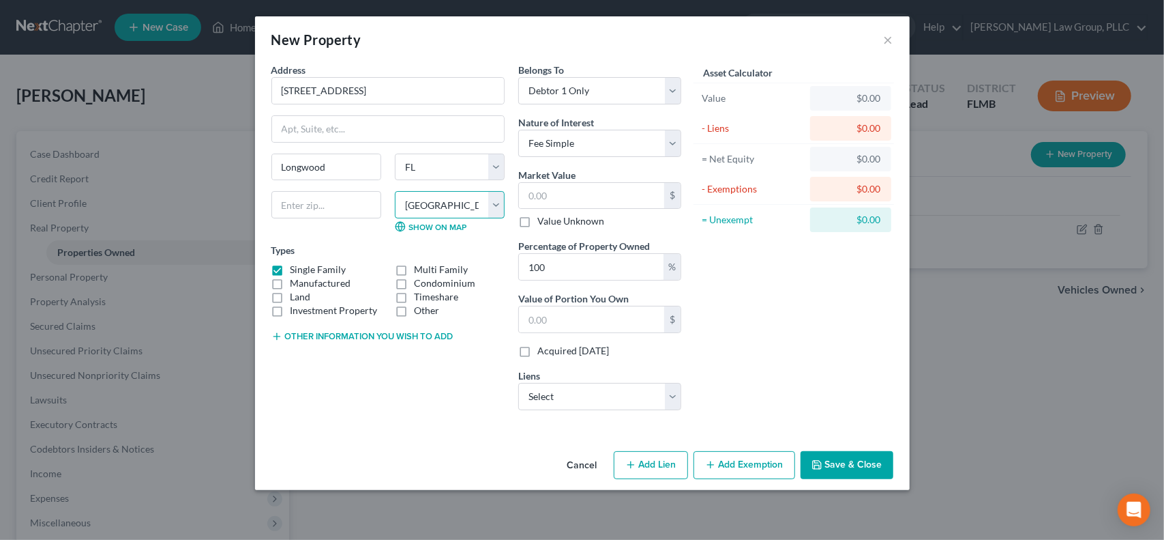
click at [395, 191] on select "County [GEOGRAPHIC_DATA] [GEOGRAPHIC_DATA] [GEOGRAPHIC_DATA] [GEOGRAPHIC_DATA] …" at bounding box center [450, 204] width 110 height 27
click at [291, 310] on label "Investment Property" at bounding box center [334, 311] width 87 height 14
click at [296, 310] on input "Investment Property" at bounding box center [300, 308] width 9 height 9
click at [291, 310] on label "Investment Property" at bounding box center [334, 311] width 87 height 14
click at [296, 310] on input "Investment Property" at bounding box center [300, 308] width 9 height 9
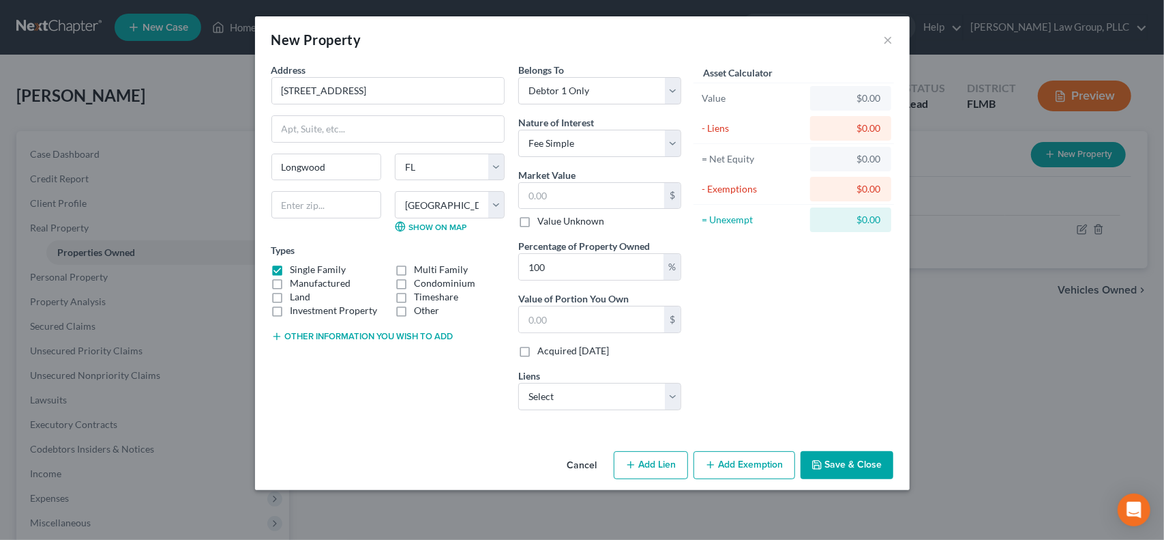
click at [291, 310] on label "Investment Property" at bounding box center [334, 311] width 87 height 14
click at [296, 310] on input "Investment Property" at bounding box center [300, 308] width 9 height 9
checkbox input "true"
click at [636, 93] on select "Select Debtor 1 Only Debtor 2 Only Debtor 1 And Debtor 2 Only At Least One Of T…" at bounding box center [599, 90] width 163 height 27
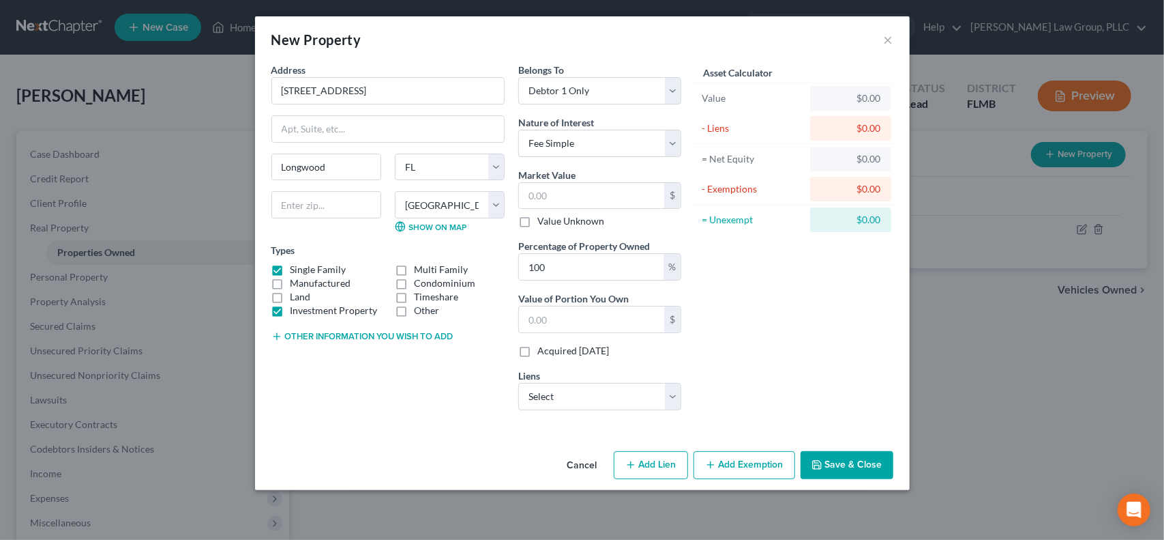
click at [409, 333] on button "Other information you wish to add" at bounding box center [362, 336] width 182 height 11
click at [385, 356] on textarea at bounding box center [387, 367] width 233 height 50
type textarea "Ttiled in name of LLC"
click at [671, 394] on select "Select PHH Mortgage Services - $230,773.00 JPMCB Auto - $89,975.00 Ally Fincl -…" at bounding box center [599, 396] width 163 height 27
select select "0"
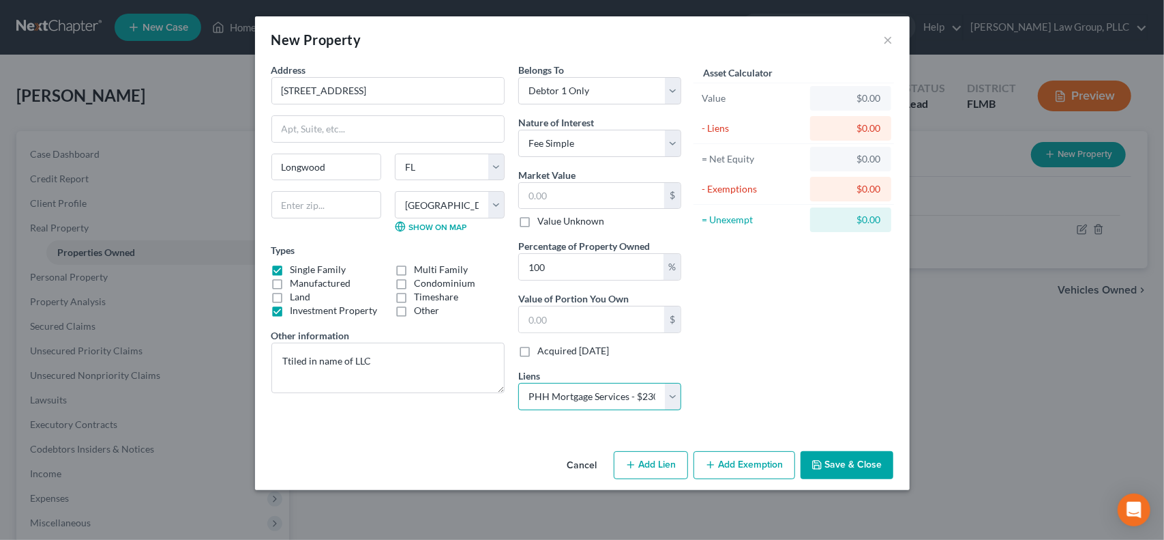
click at [518, 383] on select "Select PHH Mortgage Services - $230,773.00 JPMCB Auto - $89,975.00 Ally Fincl -…" at bounding box center [599, 396] width 163 height 27
select select
select select "33"
select select "0"
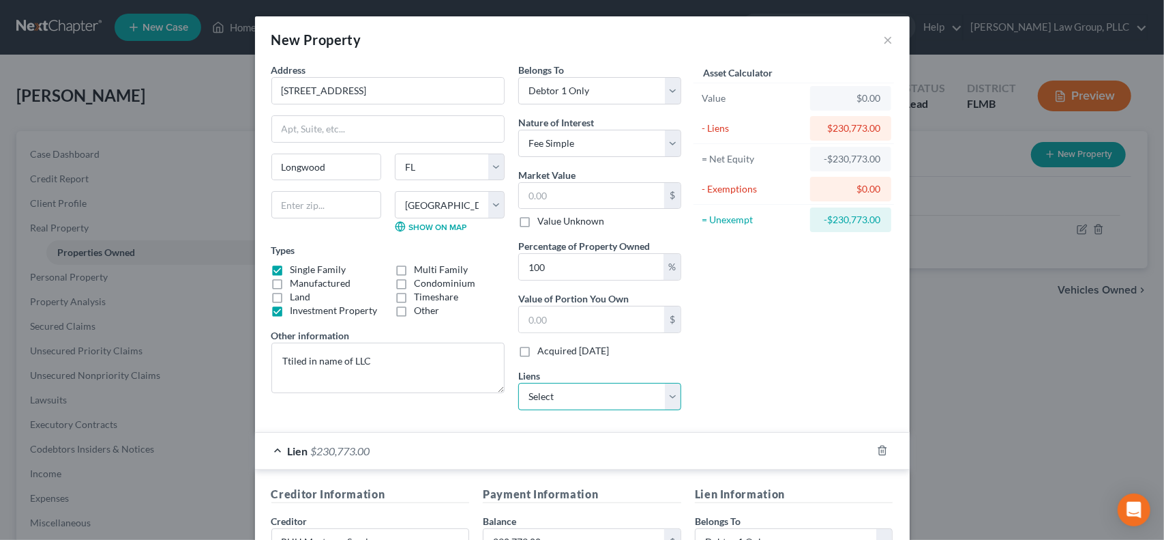
scroll to position [227, 0]
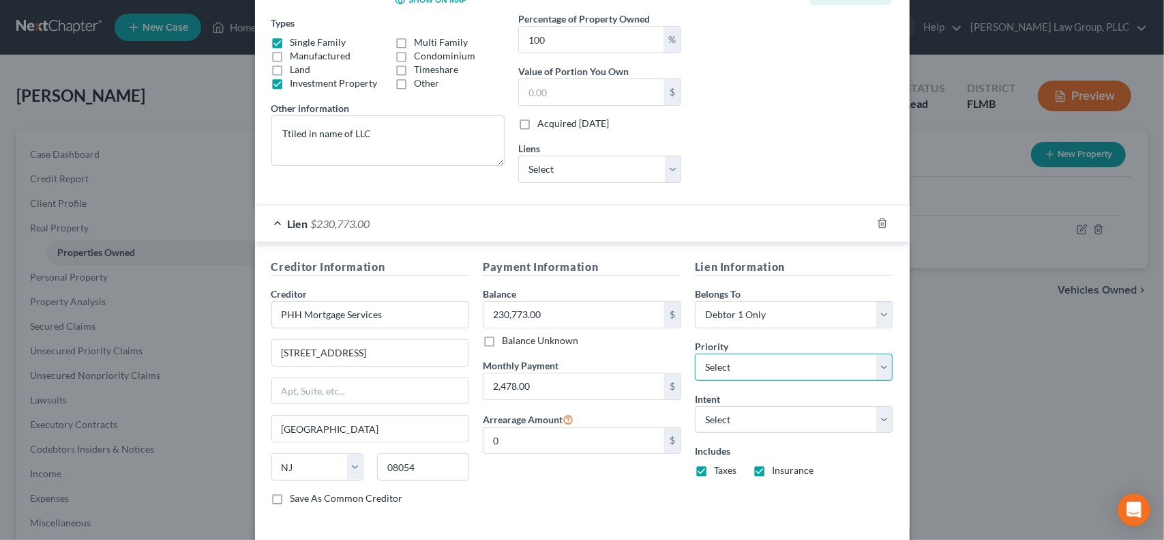
click at [879, 357] on select "Select 1st 2nd 3rd 4th 5th 6th 7th 8th 9th 10th 11th 12th 13th 14th 15th 16th 1…" at bounding box center [794, 366] width 199 height 27
select select "0"
click at [695, 353] on select "Select 1st 2nd 3rd 4th 5th 6th 7th 8th 9th 10th 11th 12th 13th 14th 15th 16th 1…" at bounding box center [794, 366] width 199 height 27
click at [879, 415] on select "Select Surrender Redeem Reaffirm Avoid Other" at bounding box center [794, 419] width 199 height 27
select select "4"
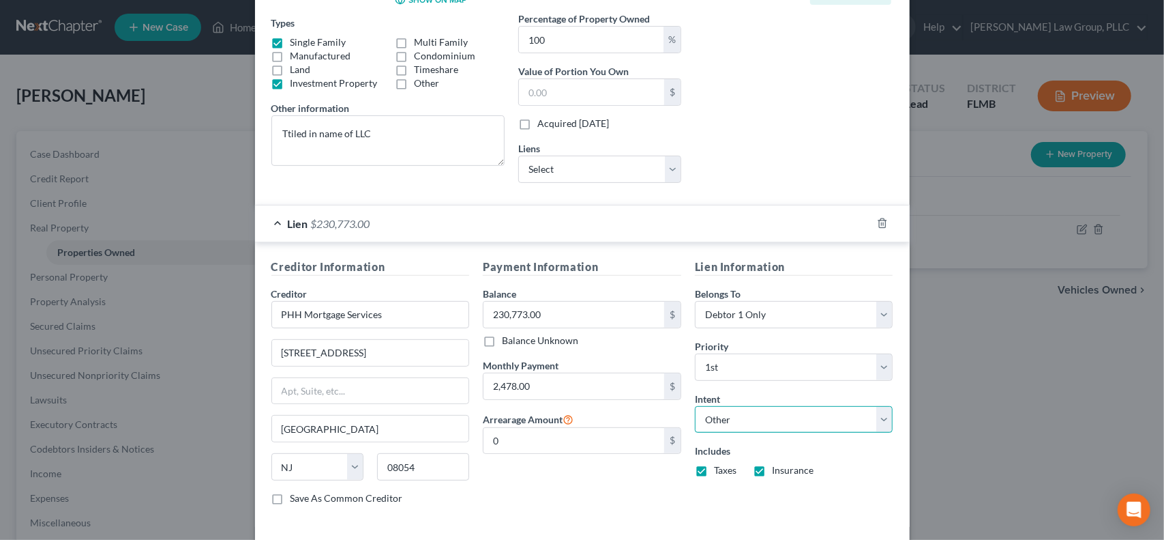
click at [695, 406] on select "Select Surrender Redeem Reaffirm Avoid Other" at bounding box center [794, 419] width 199 height 27
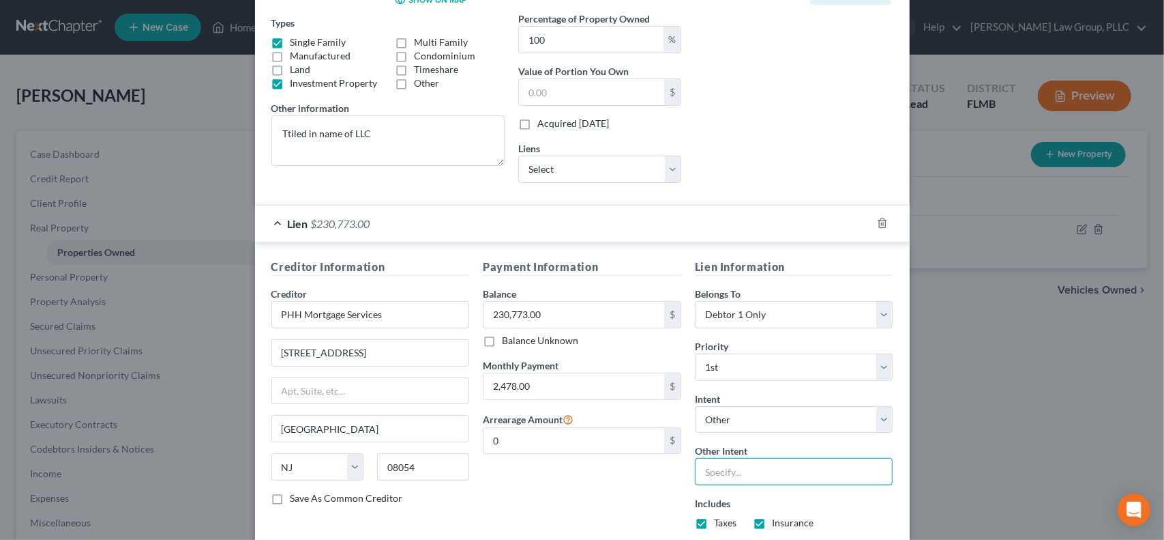
click at [821, 458] on input "text" at bounding box center [794, 471] width 199 height 27
type input "Retain and pay"
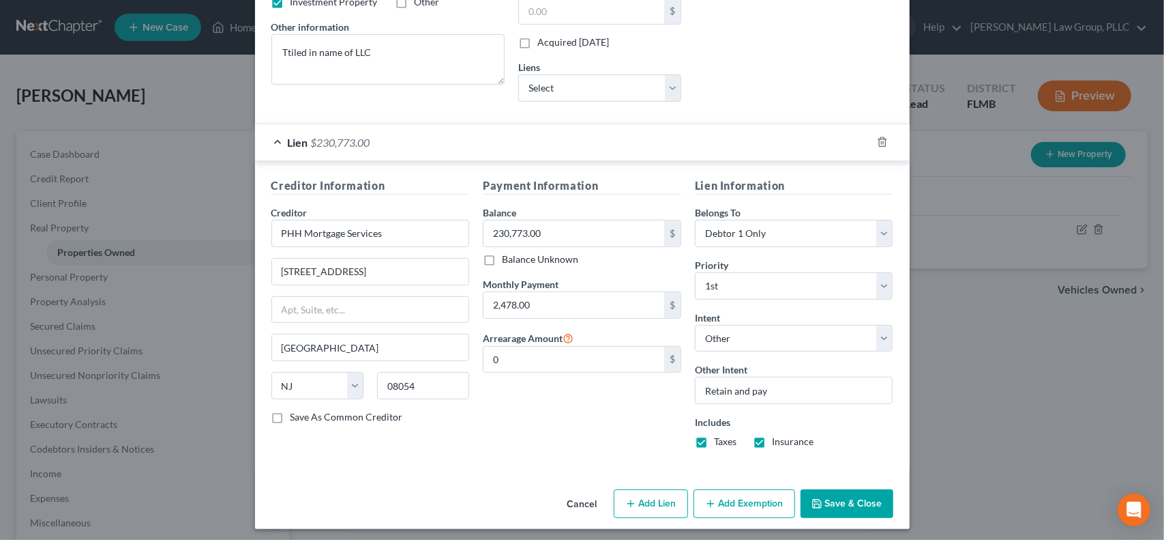
click at [854, 504] on button "Save & Close" at bounding box center [847, 503] width 93 height 29
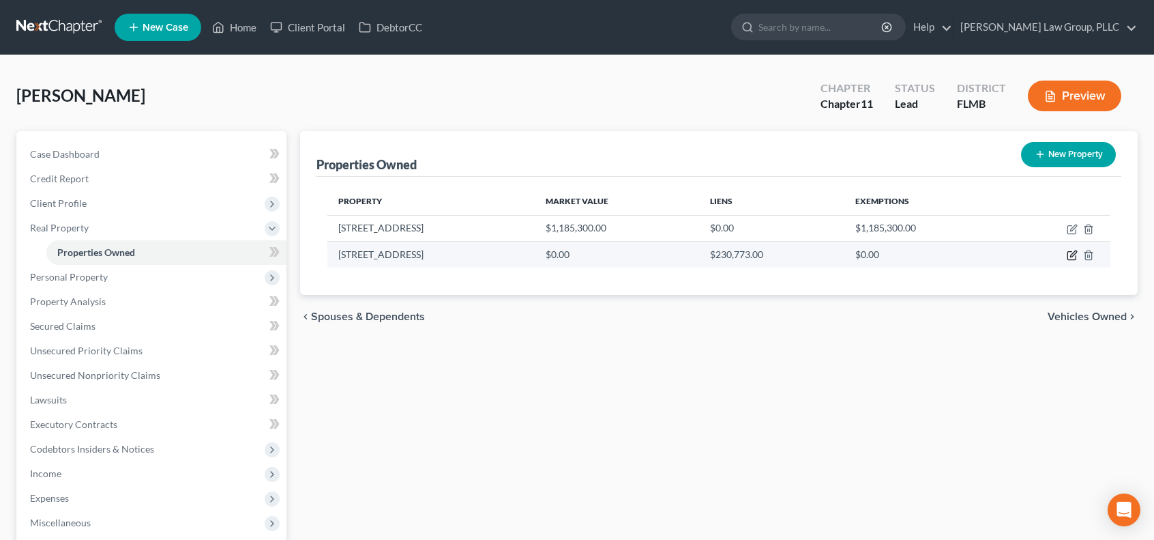
click at [1070, 254] on icon "button" at bounding box center [1072, 255] width 11 height 11
select select "9"
select select "56"
select select "0"
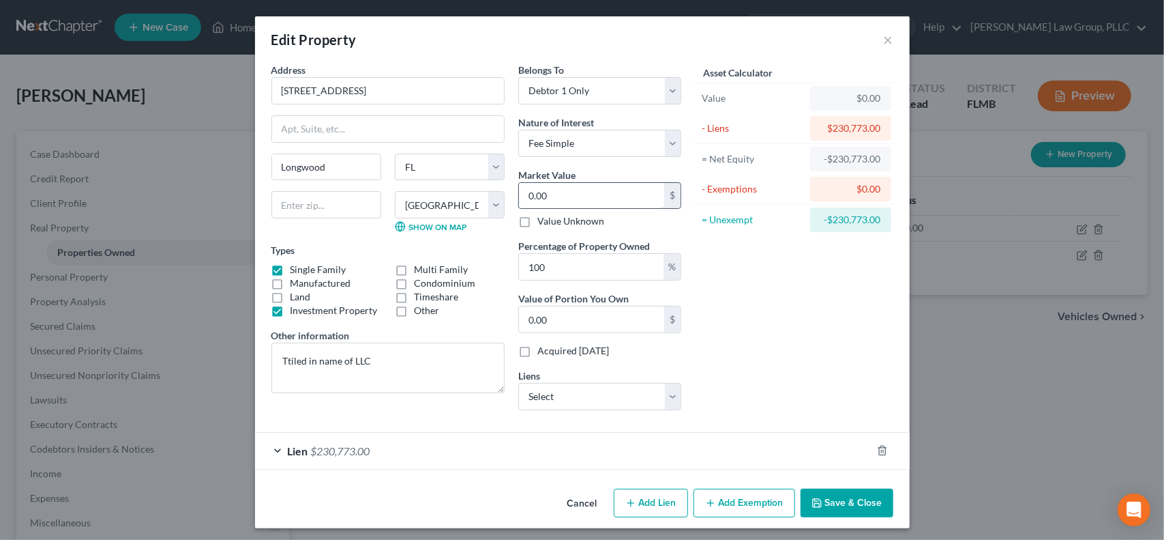
click at [608, 192] on input "0.00" at bounding box center [591, 196] width 145 height 26
type input "4"
type input "4.00"
type input "47"
type input "47.00"
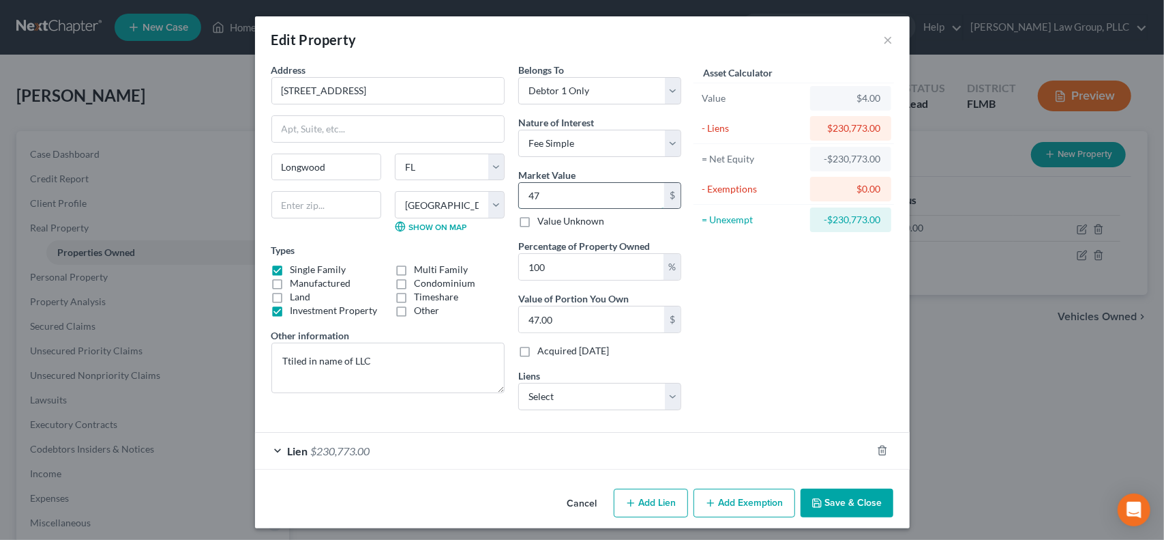
type input "476"
type input "476.00"
type input "4766"
type input "4,766.00"
type input "4,7660"
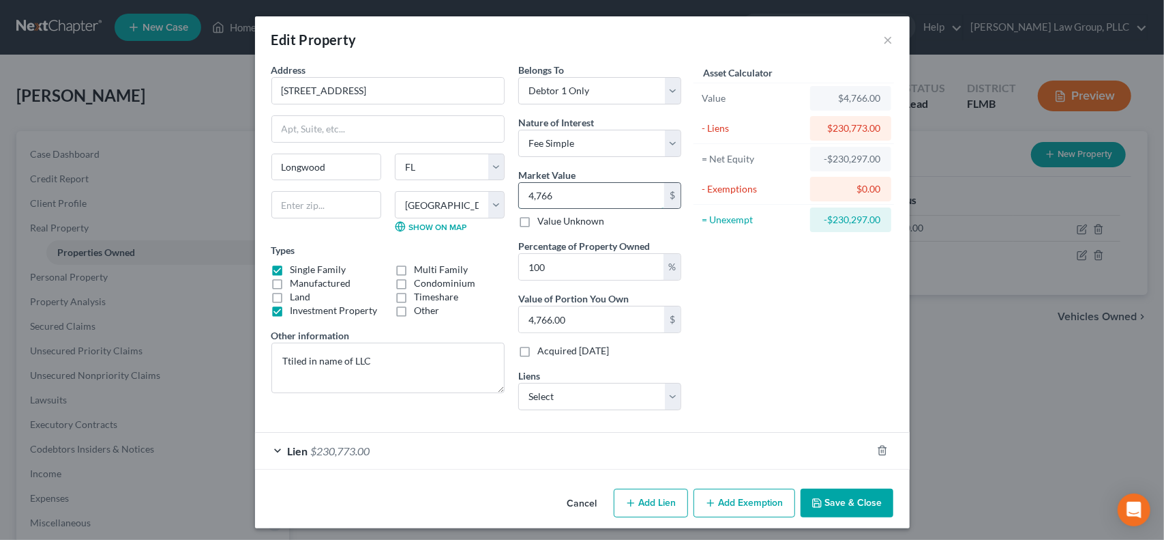
type input "47,660.00"
type input "47,6600"
type input "476,600.00"
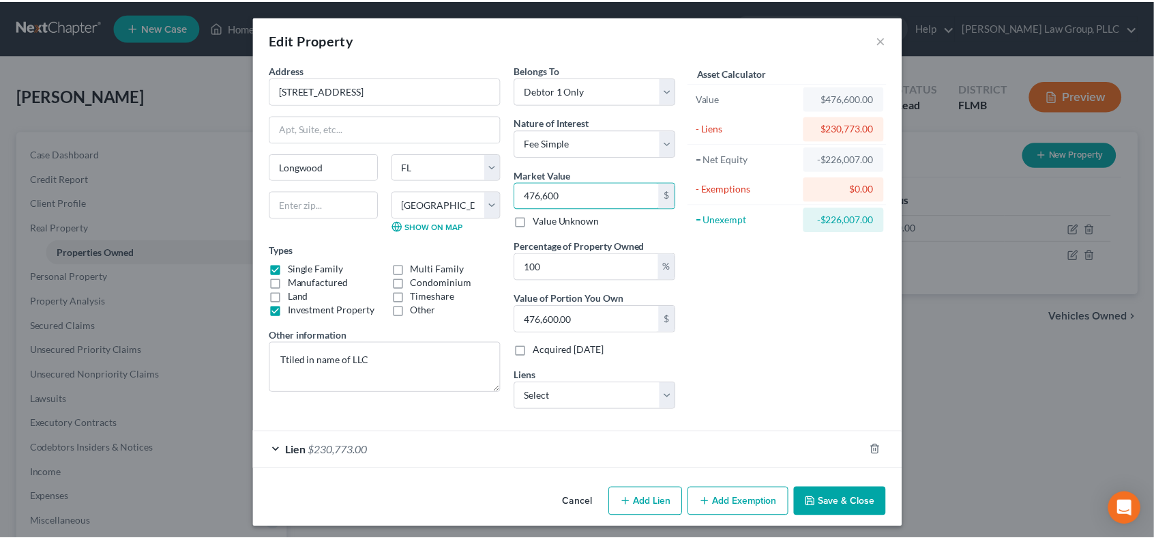
scroll to position [1, 0]
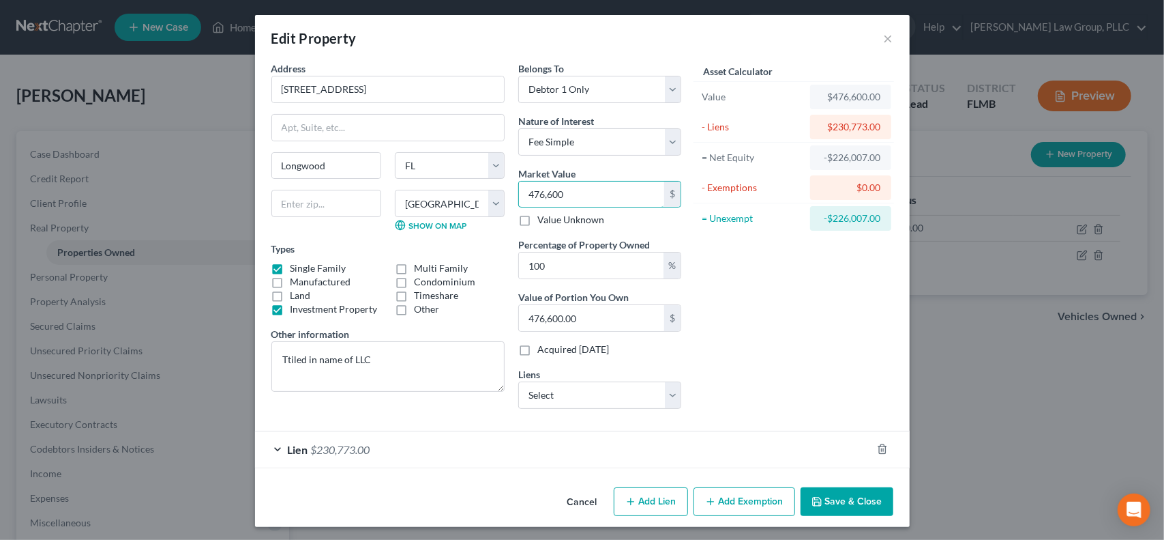
type input "476,600"
click at [857, 512] on button "Save & Close" at bounding box center [847, 501] width 93 height 29
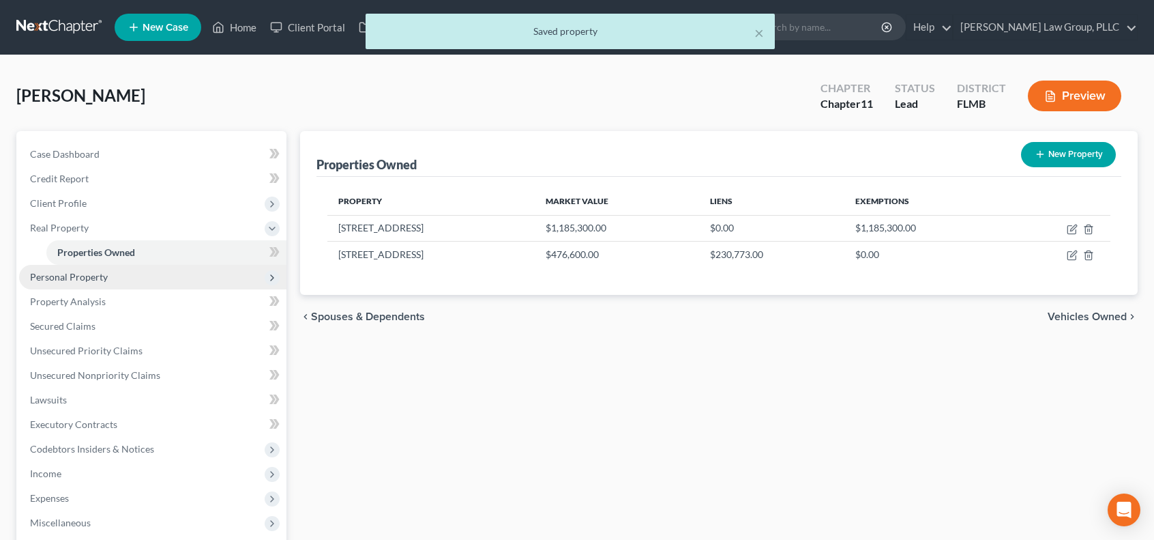
click at [170, 277] on span "Personal Property" at bounding box center [152, 277] width 267 height 25
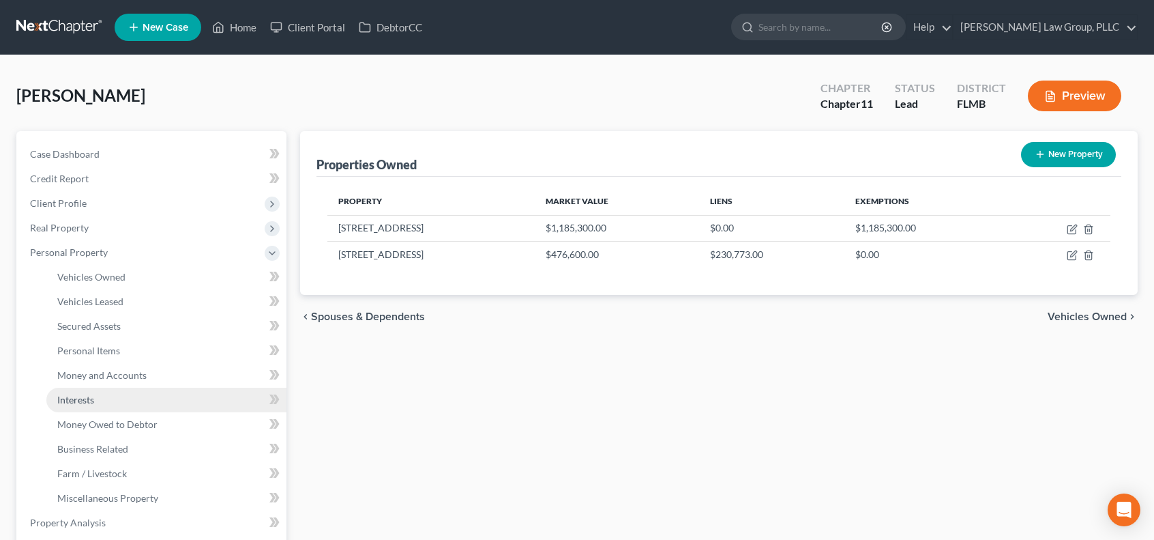
scroll to position [227, 0]
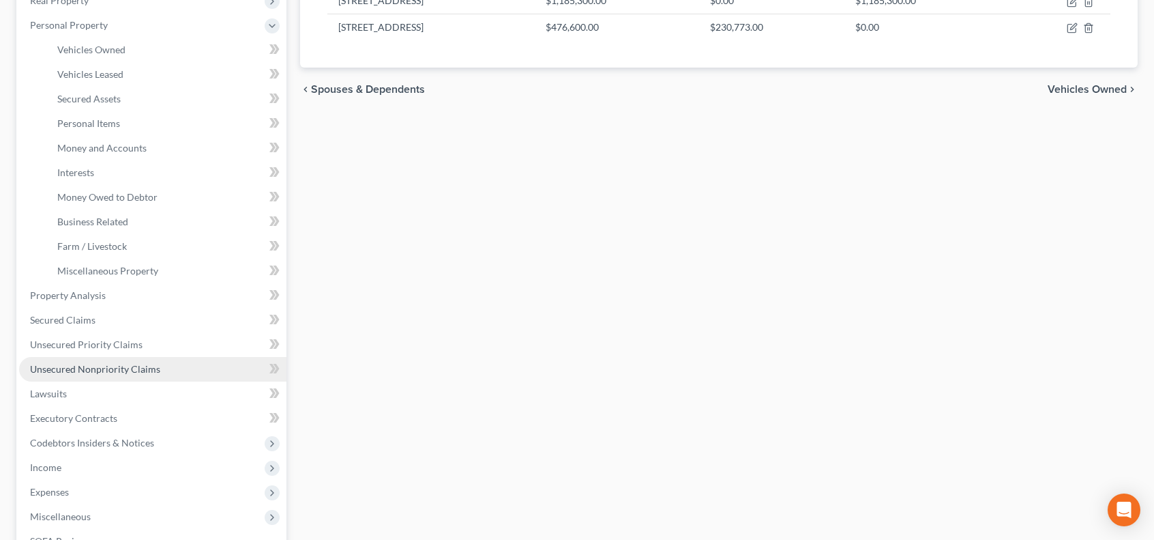
click at [146, 369] on span "Unsecured Nonpriority Claims" at bounding box center [95, 369] width 130 height 12
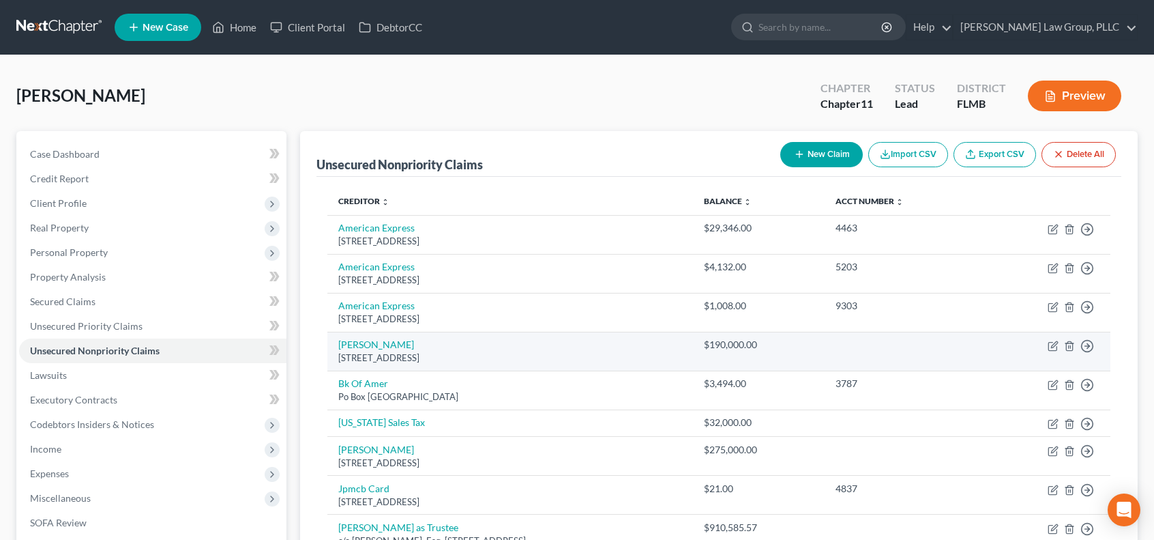
scroll to position [196, 0]
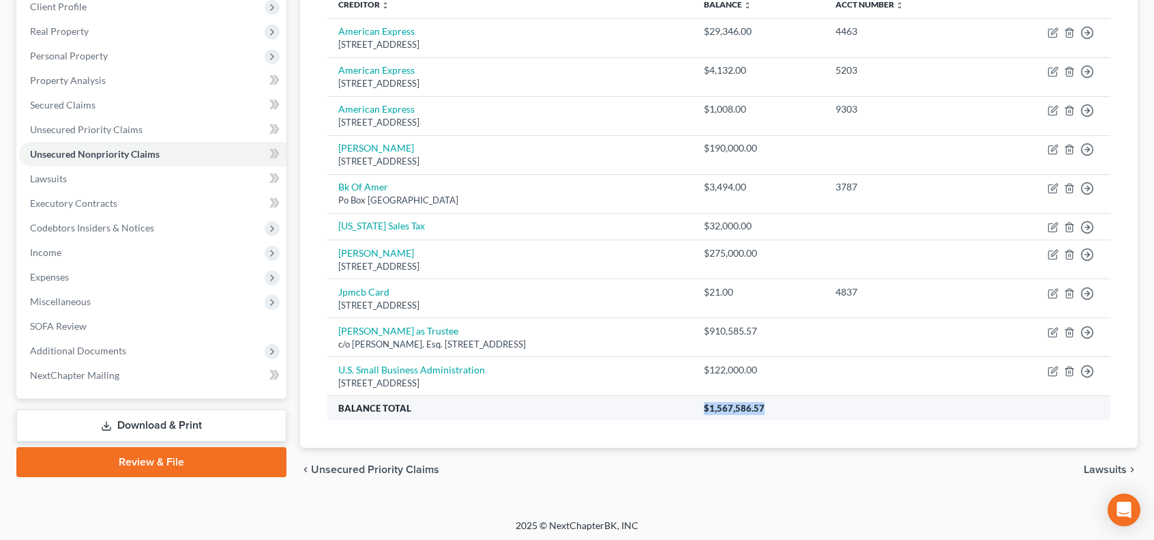
drag, startPoint x: 816, startPoint y: 405, endPoint x: 738, endPoint y: 405, distance: 77.8
click at [738, 405] on th "$1,567,586.57" at bounding box center [901, 408] width 417 height 25
copy span "$1,567,586.57"
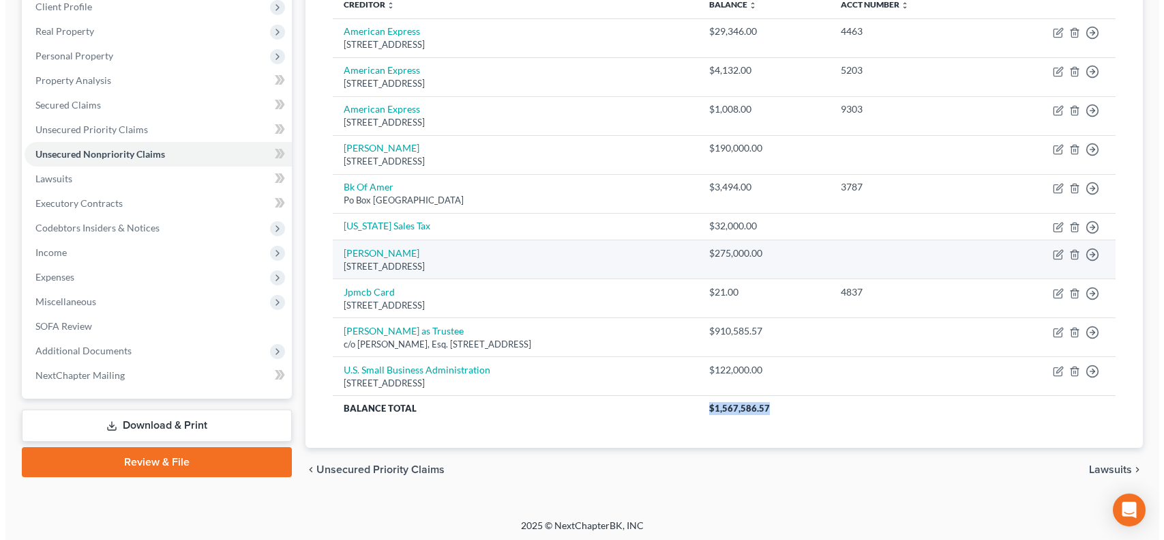
scroll to position [0, 0]
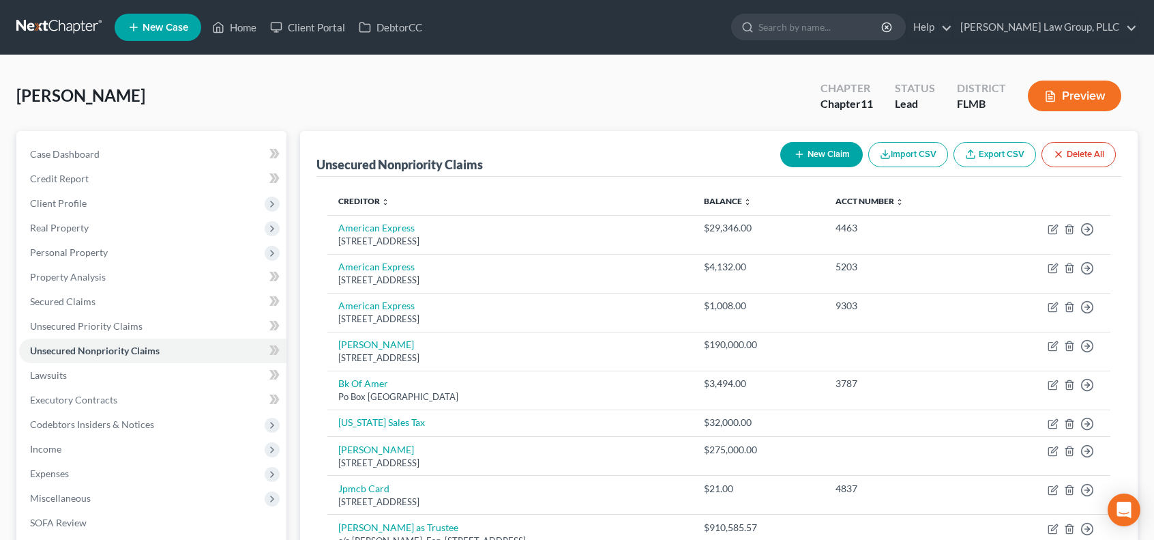
click at [854, 149] on button "New Claim" at bounding box center [821, 154] width 83 height 25
select select "0"
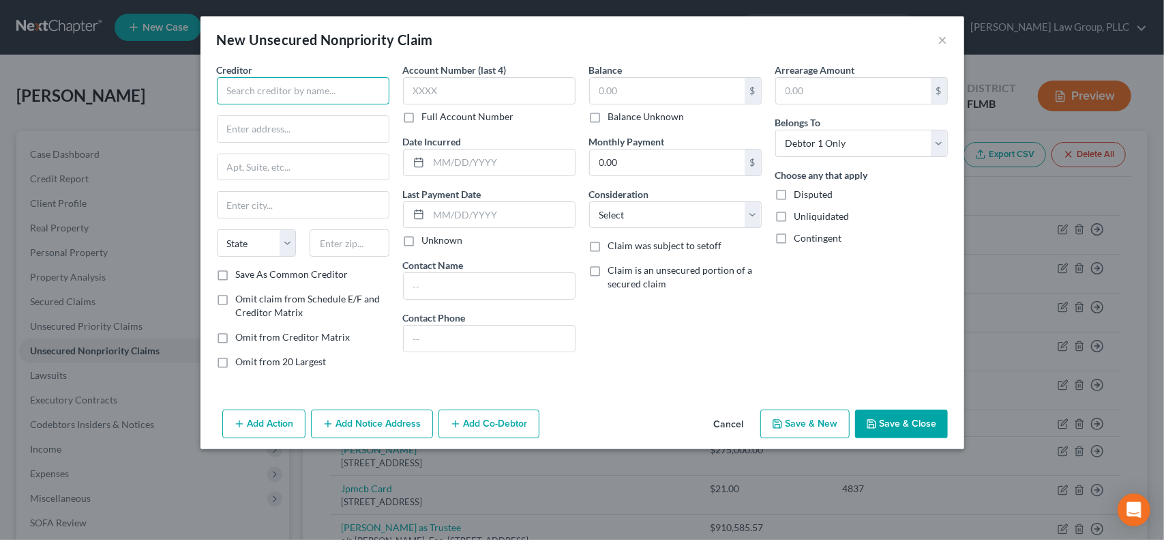
click at [312, 87] on input "text" at bounding box center [303, 90] width 173 height 27
type input "Orion Ventur3 IX Rialto, LLC"
click at [341, 125] on input "text" at bounding box center [303, 129] width 171 height 26
type input "[STREET_ADDRESS]"
type input "[GEOGRAPHIC_DATA]"
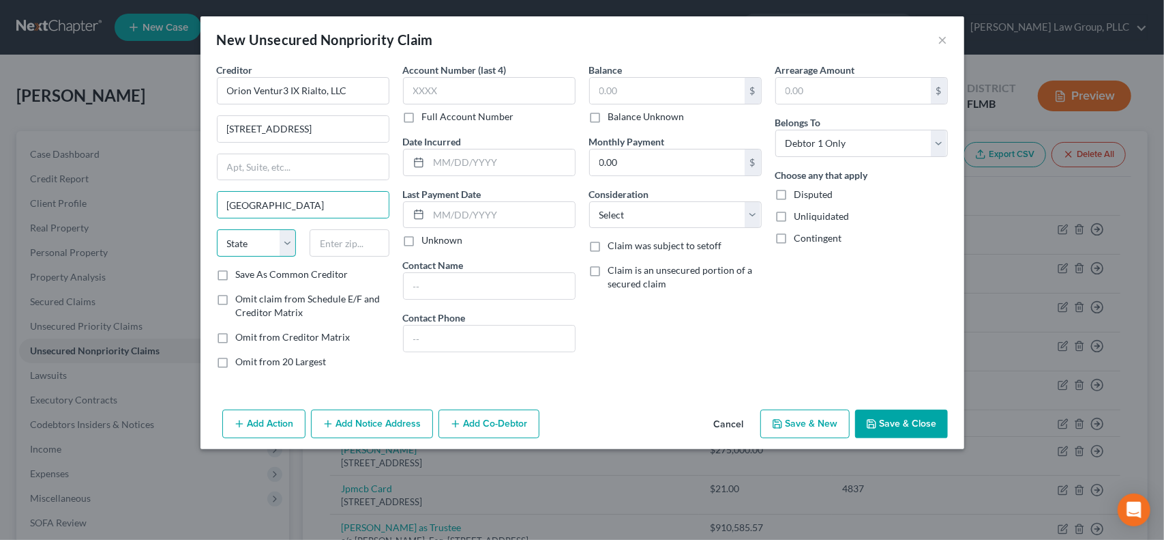
click at [241, 238] on select "State [US_STATE] AK AR AZ CA CO CT DE DC [GEOGRAPHIC_DATA] [GEOGRAPHIC_DATA] GU…" at bounding box center [257, 242] width 80 height 27
select select "9"
click at [217, 229] on select "State [US_STATE] AK AR AZ CA CO CT DE DC [GEOGRAPHIC_DATA] [GEOGRAPHIC_DATA] GU…" at bounding box center [257, 242] width 80 height 27
click at [365, 244] on input "text" at bounding box center [350, 242] width 80 height 27
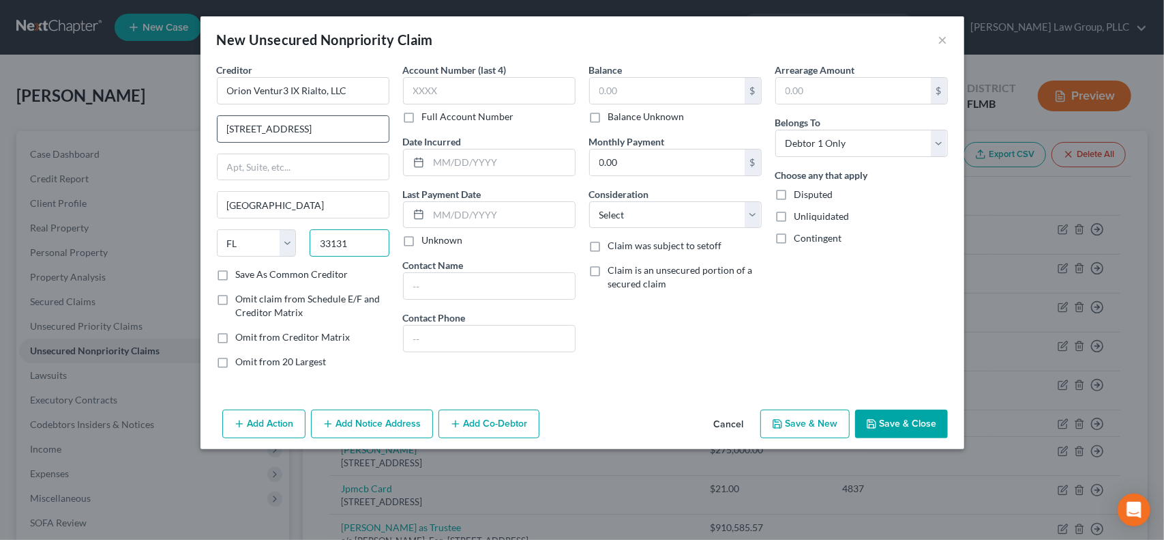
type input "33131"
click at [348, 125] on input "[STREET_ADDRESS]" at bounding box center [303, 129] width 171 height 26
click at [473, 422] on button "Add Co-Debtor" at bounding box center [489, 423] width 101 height 29
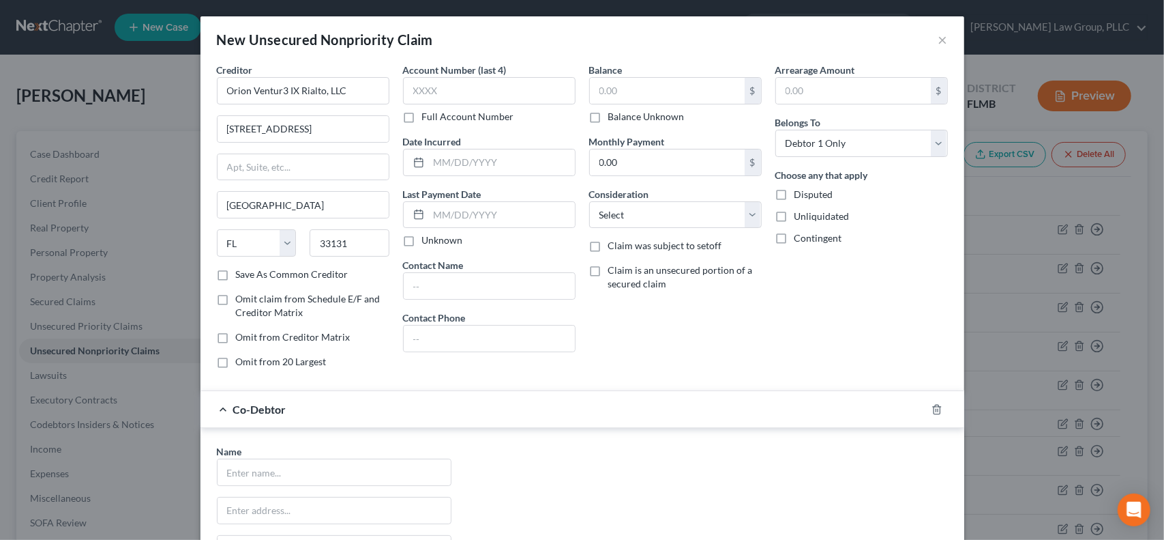
scroll to position [227, 0]
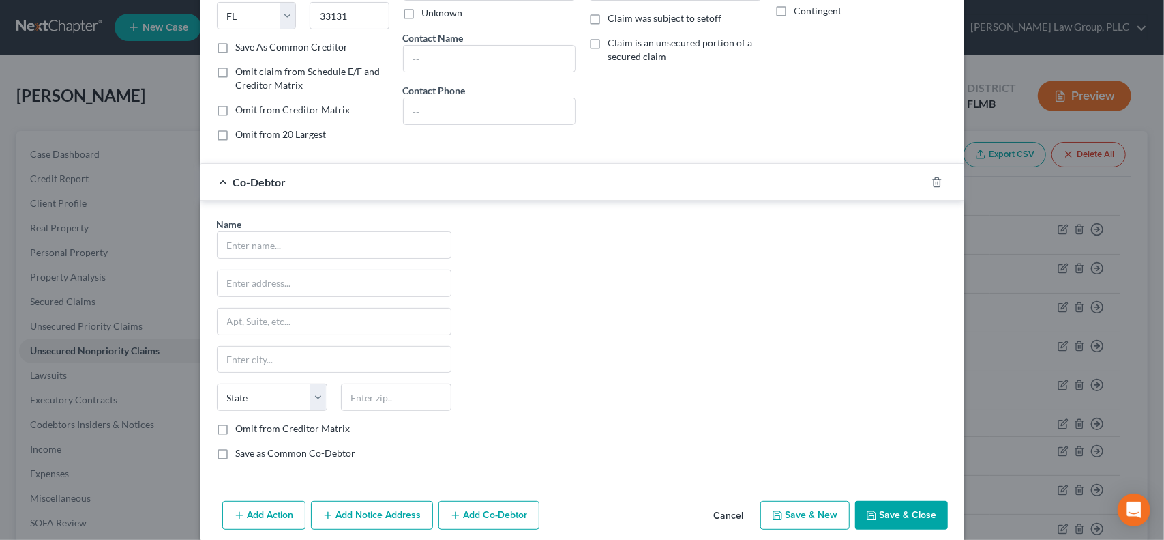
click at [390, 225] on div "Name *" at bounding box center [334, 238] width 235 height 42
click at [362, 233] on input "text" at bounding box center [334, 245] width 233 height 26
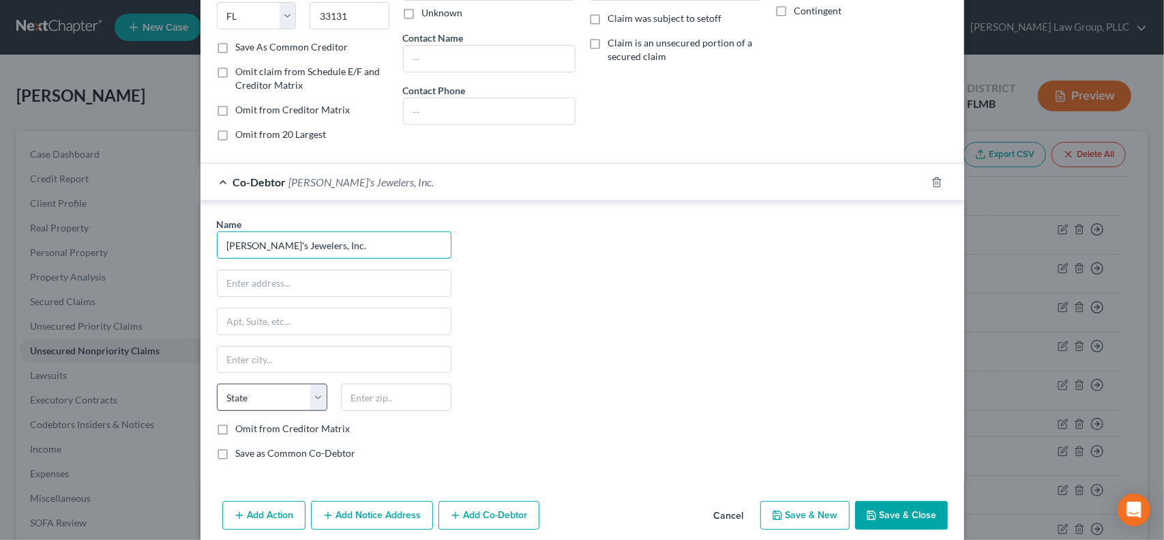
type input "[PERSON_NAME]'s Jewelers, Inc."
click at [304, 385] on select "State [US_STATE] AK AR AZ CA CO CT DE DC [GEOGRAPHIC_DATA] [GEOGRAPHIC_DATA] GU…" at bounding box center [272, 396] width 111 height 27
select select "9"
click at [217, 383] on select "State [US_STATE] AK AR AZ CA CO CT DE DC [GEOGRAPHIC_DATA] [GEOGRAPHIC_DATA] GU…" at bounding box center [272, 396] width 111 height 27
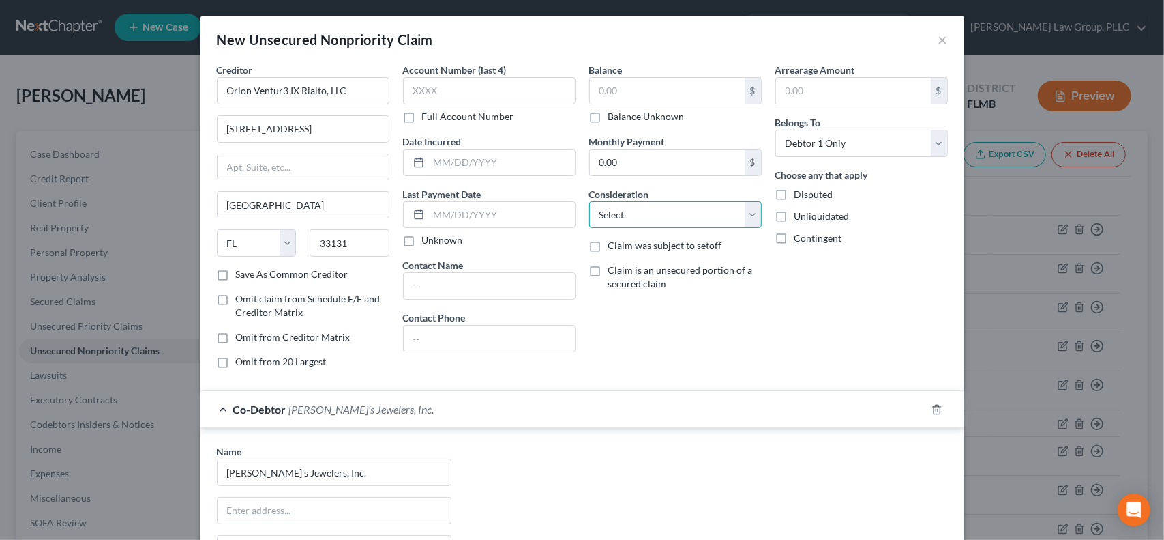
click at [748, 212] on select "Select Cable / Satellite Services Collection Agency Credit Card Debt Debt Couns…" at bounding box center [675, 214] width 173 height 27
select select "14"
click at [589, 201] on select "Select Cable / Satellite Services Collection Agency Credit Card Debt Debt Couns…" at bounding box center [675, 214] width 173 height 27
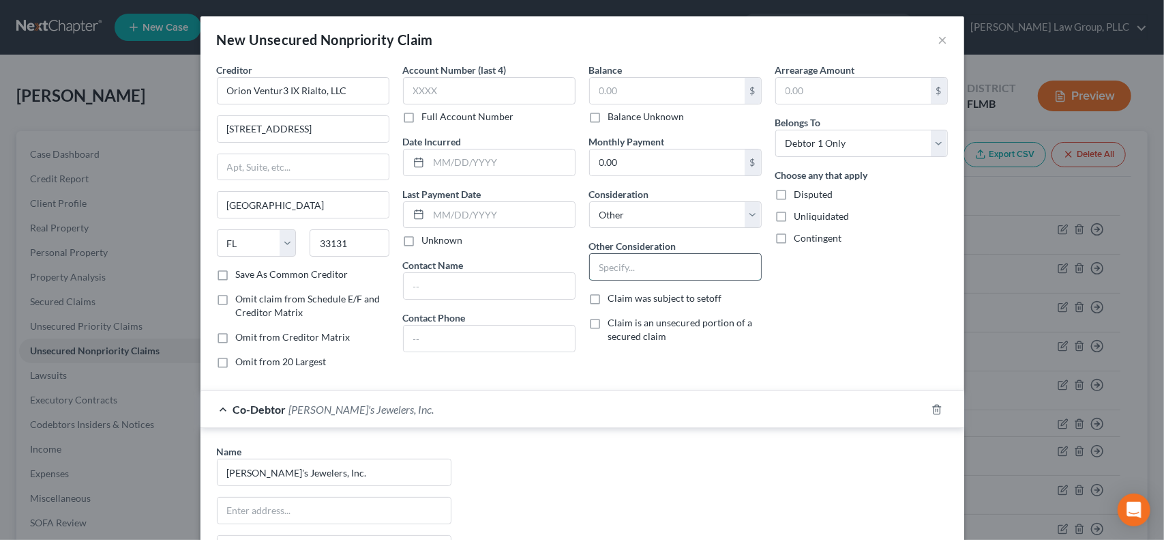
click at [680, 267] on input "text" at bounding box center [675, 267] width 171 height 26
type input "Business Debt Personal Guaranty"
click at [864, 143] on select "Select Debtor 1 Only Debtor 2 Only Debtor 1 And Debtor 2 Only At Least One Of T…" at bounding box center [862, 143] width 173 height 27
select select "3"
click at [776, 130] on select "Select Debtor 1 Only Debtor 2 Only Debtor 1 And Debtor 2 Only At Least One Of T…" at bounding box center [862, 143] width 173 height 27
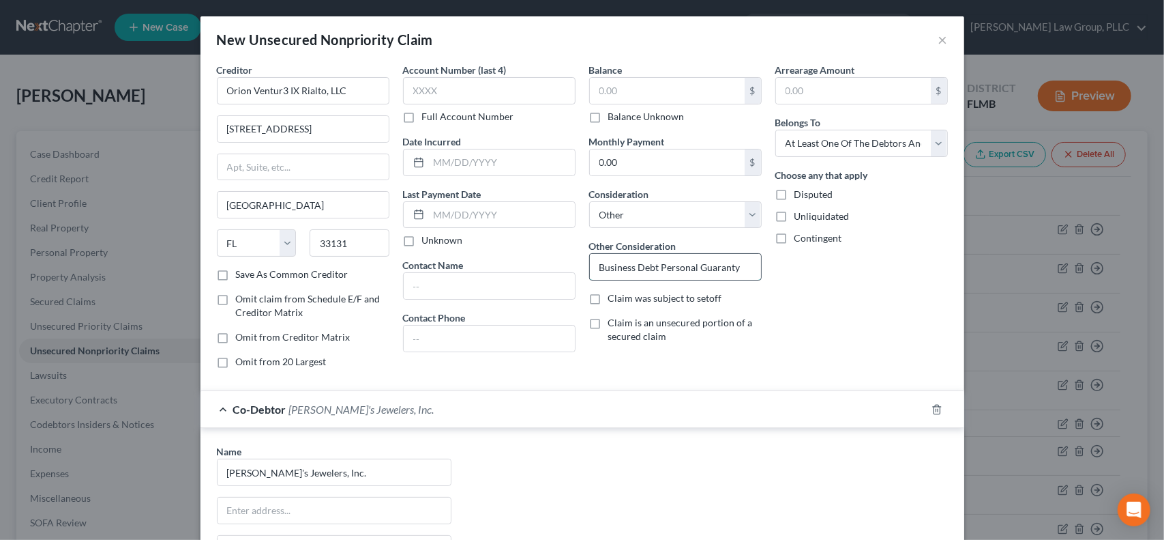
click at [725, 268] on input "Business Debt Personal Guaranty" at bounding box center [675, 267] width 171 height 26
drag, startPoint x: 658, startPoint y: 267, endPoint x: 633, endPoint y: 271, distance: 25.0
click at [633, 271] on input "Business Debt Personal Guaranty" at bounding box center [675, 267] width 171 height 26
type input "Business Lease Personal Guaranty"
click at [814, 298] on div "Arrearage Amount $ Belongs To * Select Debtor 1 Only Debtor 2 Only Debtor 1 And…" at bounding box center [862, 221] width 186 height 317
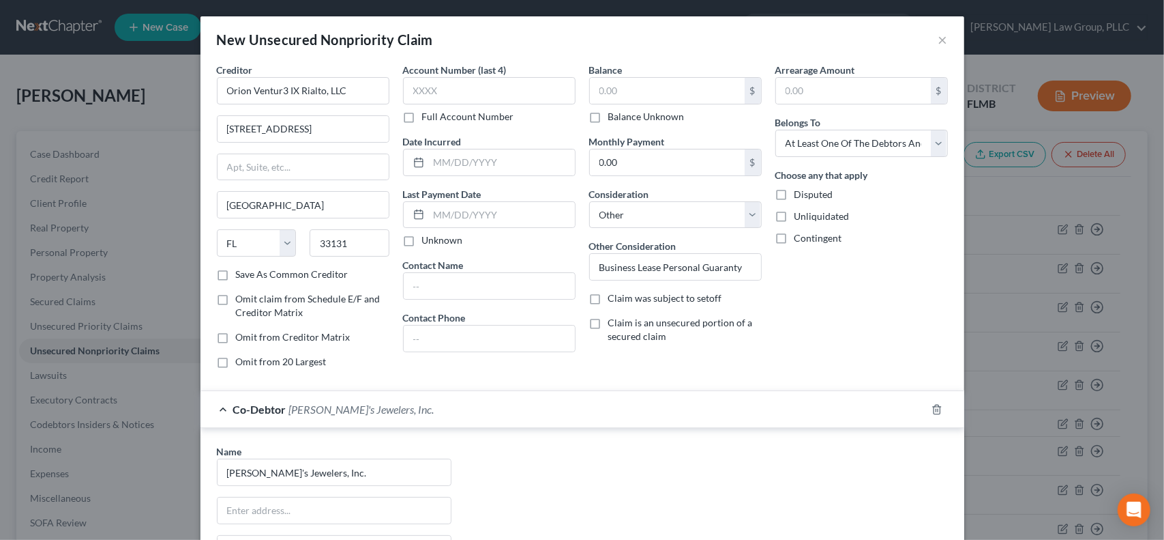
click at [795, 214] on label "Unliquidated" at bounding box center [822, 216] width 55 height 14
click at [800, 214] on input "Unliquidated" at bounding box center [804, 213] width 9 height 9
checkbox input "true"
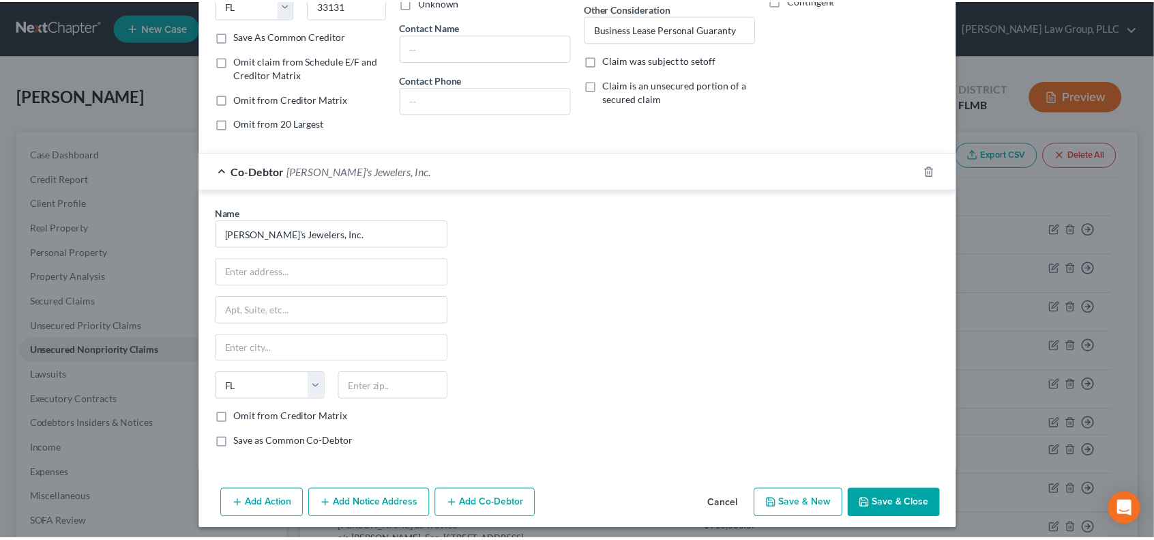
scroll to position [239, 0]
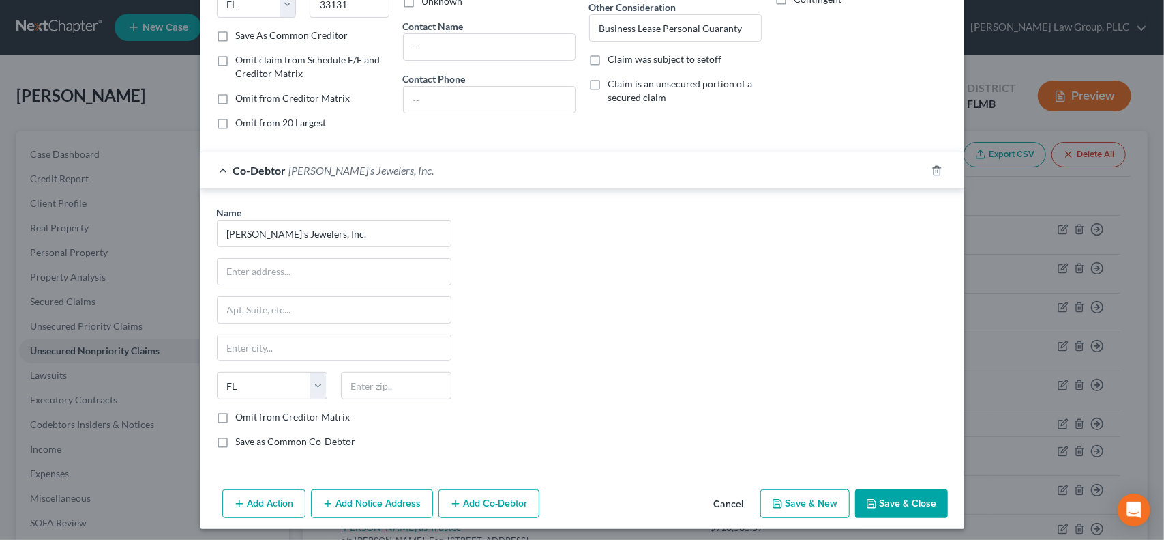
click at [917, 504] on button "Save & Close" at bounding box center [901, 503] width 93 height 29
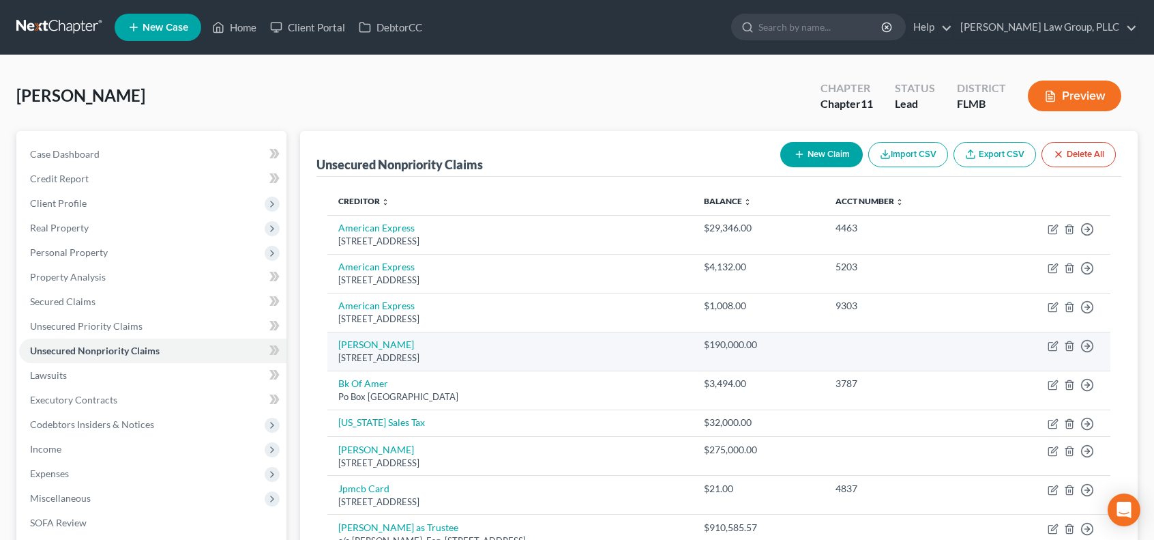
scroll to position [227, 0]
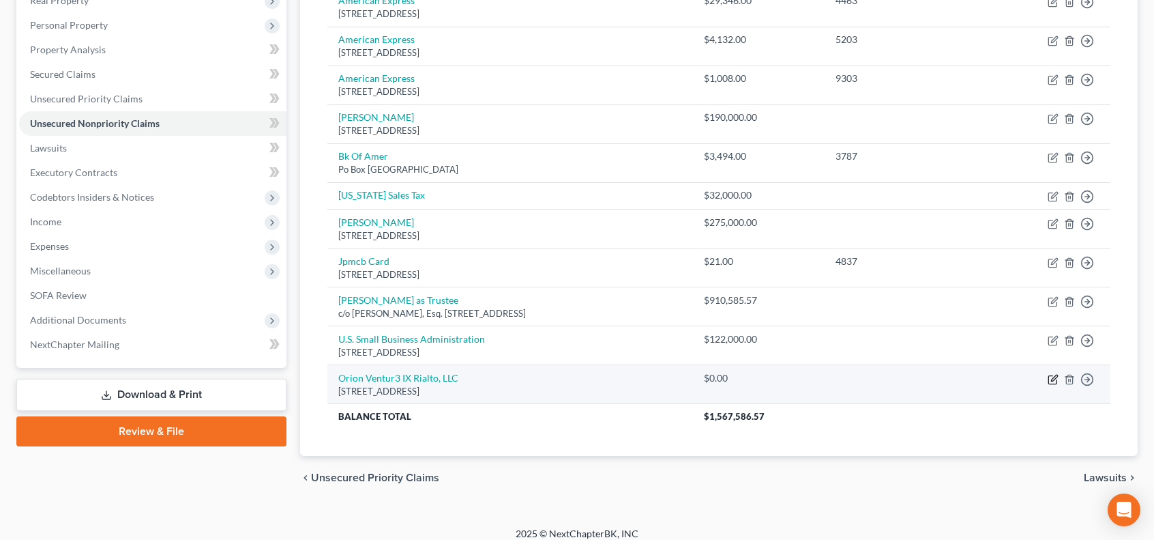
click at [1055, 375] on icon "button" at bounding box center [1054, 378] width 6 height 6
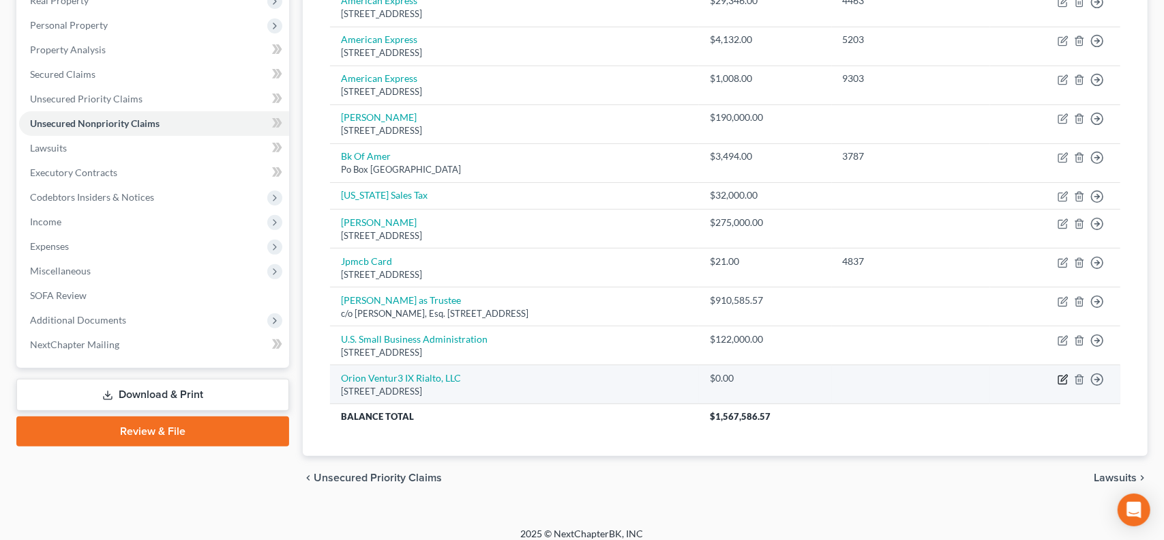
select select "9"
select select "14"
select select "3"
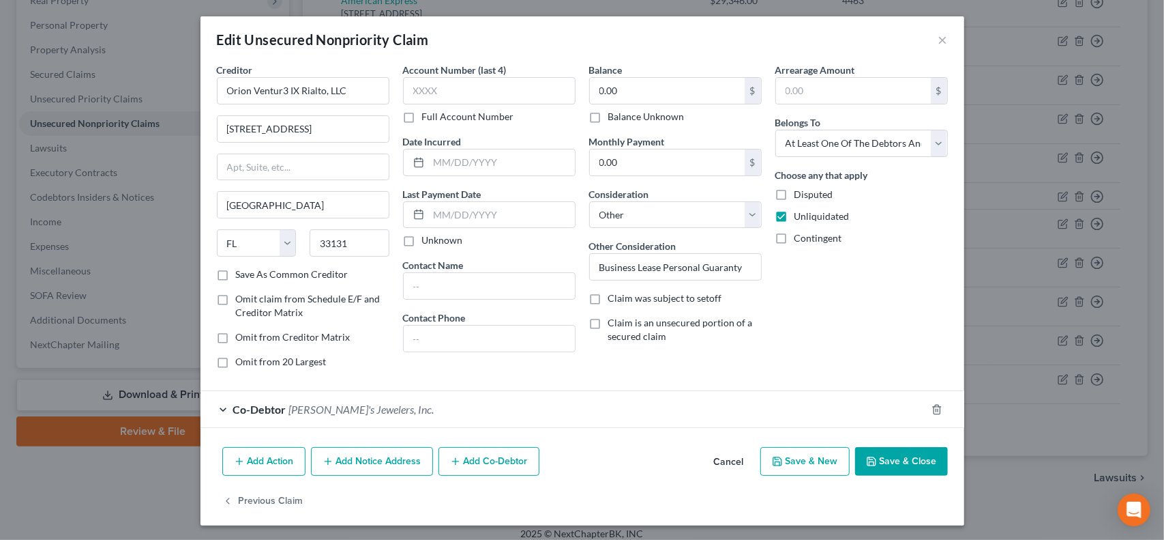
click at [901, 457] on button "Save & Close" at bounding box center [901, 461] width 93 height 29
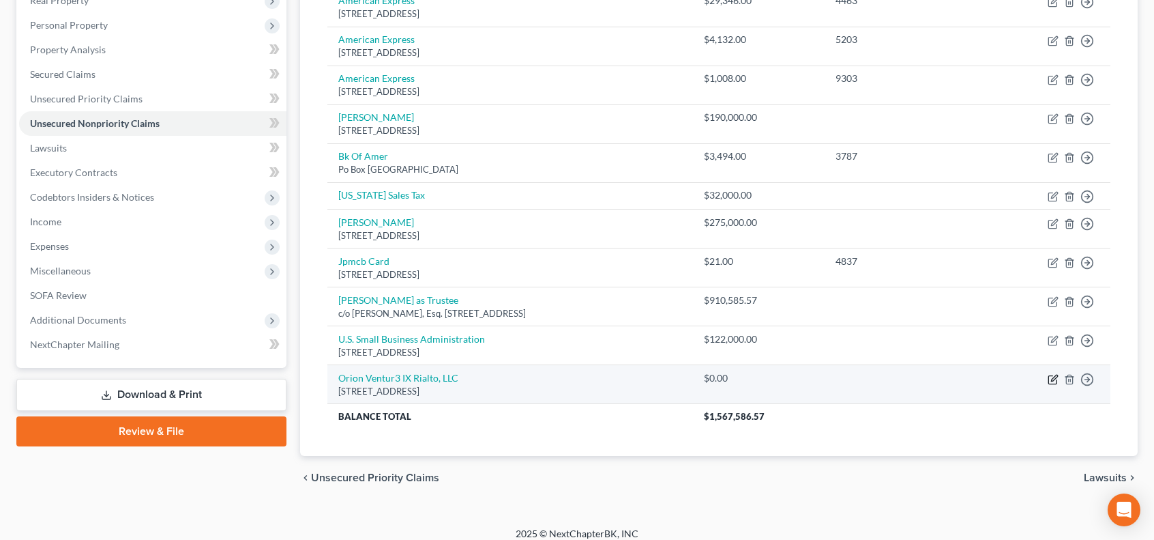
click at [1053, 377] on icon "button" at bounding box center [1053, 379] width 11 height 11
select select "9"
select select "14"
select select "3"
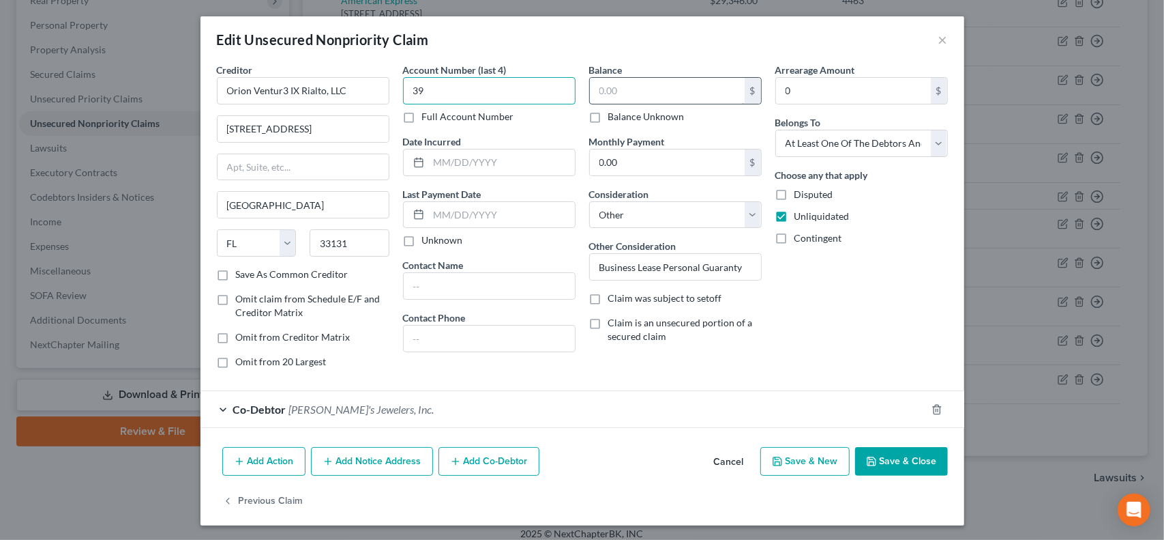
type input "3"
click at [659, 87] on input "text" at bounding box center [667, 91] width 155 height 26
type input "390,048"
click at [868, 328] on div "Arrearage Amount 0 $ Belongs To * Select Debtor 1 Only Debtor 2 Only Debtor 1 A…" at bounding box center [862, 221] width 186 height 317
click at [883, 342] on div "Arrearage Amount 0 $ Belongs To * Select Debtor 1 Only Debtor 2 Only Debtor 1 A…" at bounding box center [862, 221] width 186 height 317
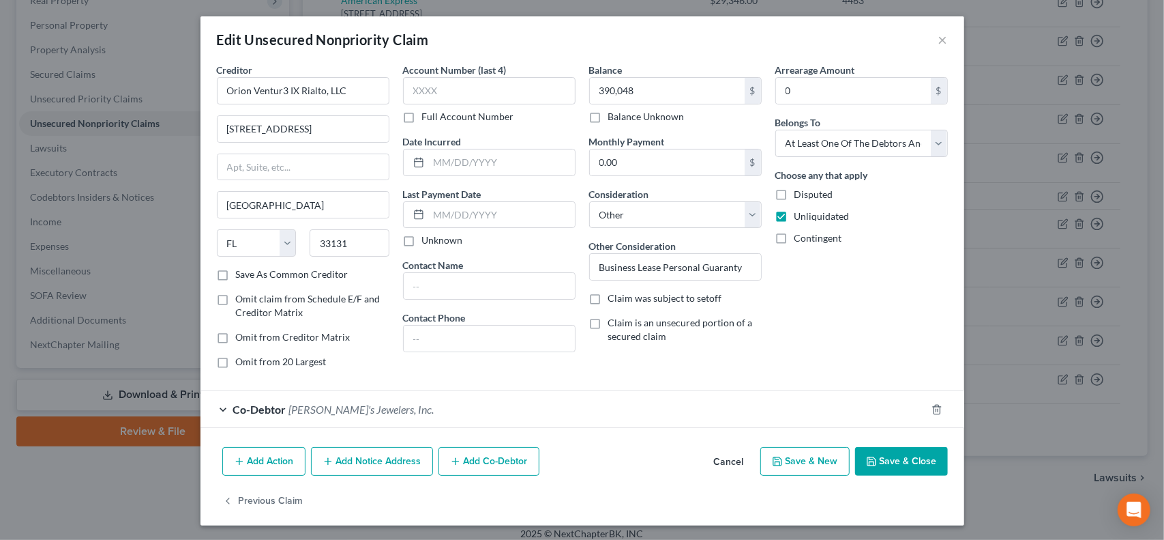
click at [795, 237] on label "Contingent" at bounding box center [819, 238] width 48 height 14
click at [800, 237] on input "Contingent" at bounding box center [804, 235] width 9 height 9
checkbox input "true"
click at [651, 158] on input "0.00" at bounding box center [667, 162] width 155 height 26
type input "7,648.50"
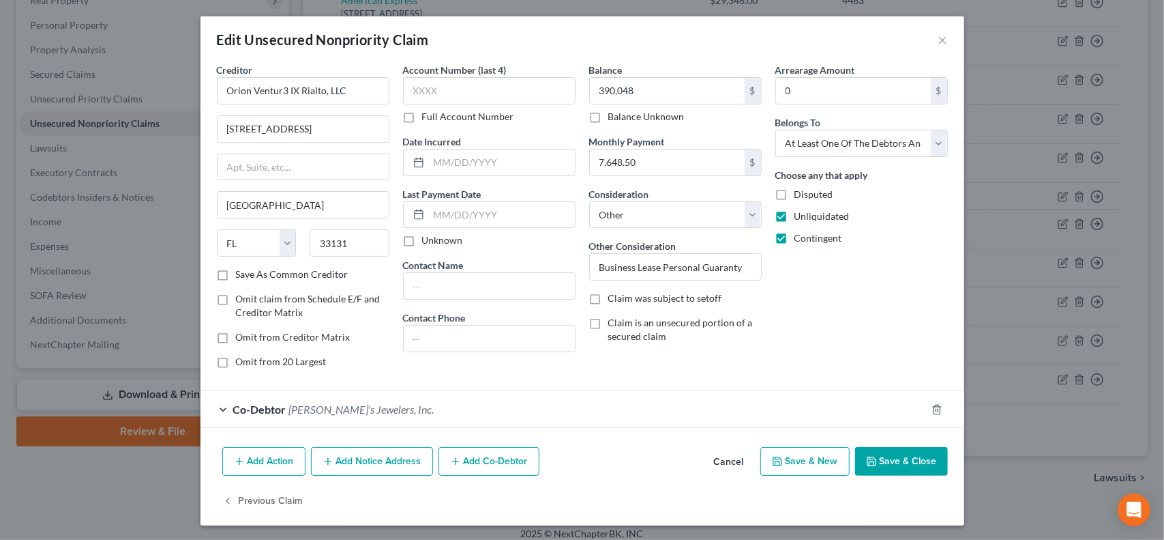
click at [908, 458] on button "Save & Close" at bounding box center [901, 461] width 93 height 29
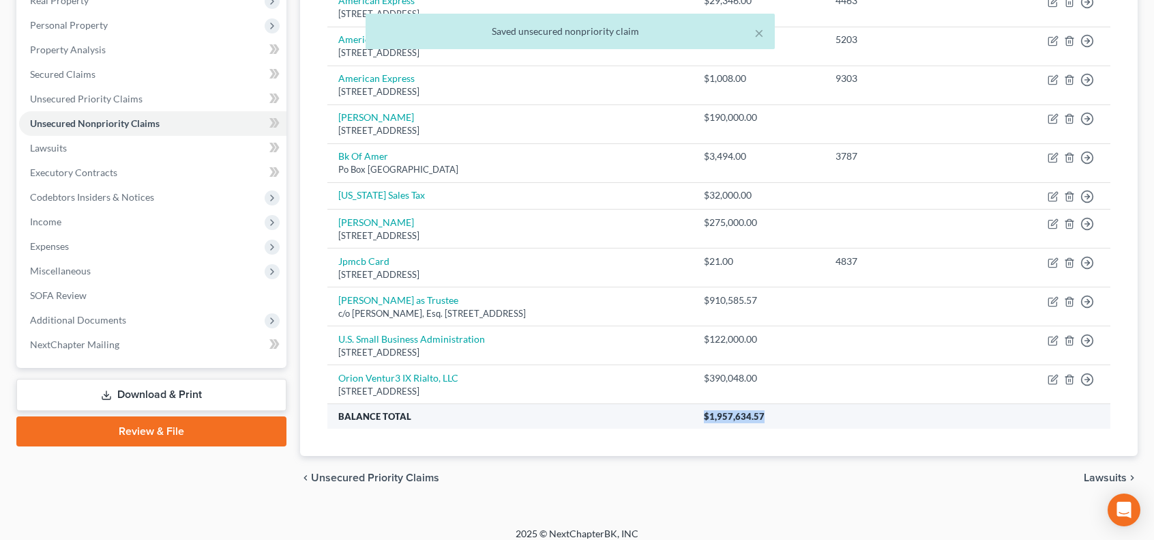
drag, startPoint x: 810, startPoint y: 411, endPoint x: 738, endPoint y: 415, distance: 71.7
click at [738, 415] on th "$1,957,634.57" at bounding box center [901, 416] width 417 height 25
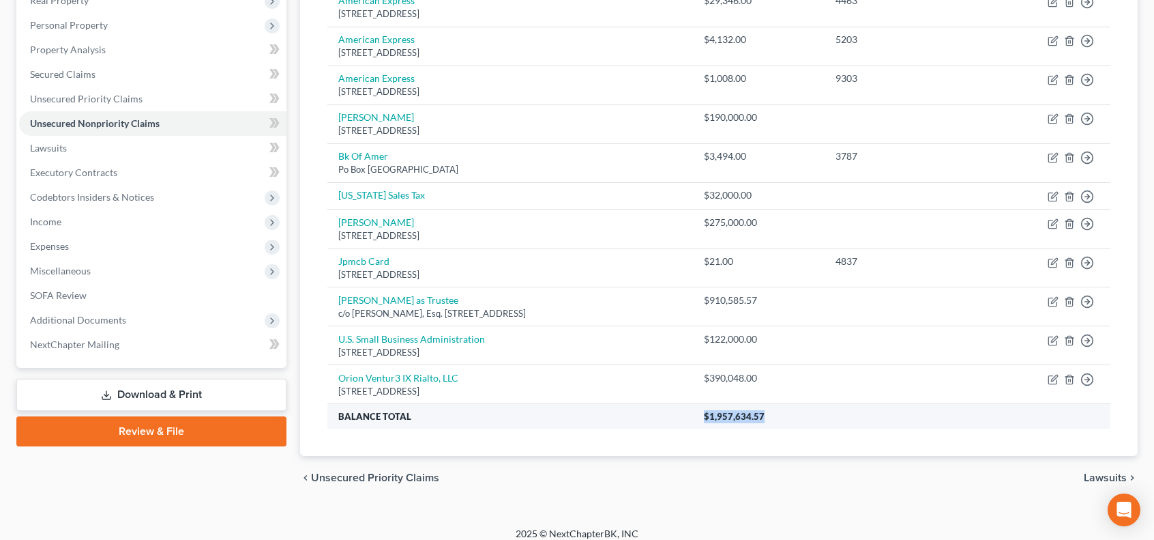
copy span "$1,957,634.57"
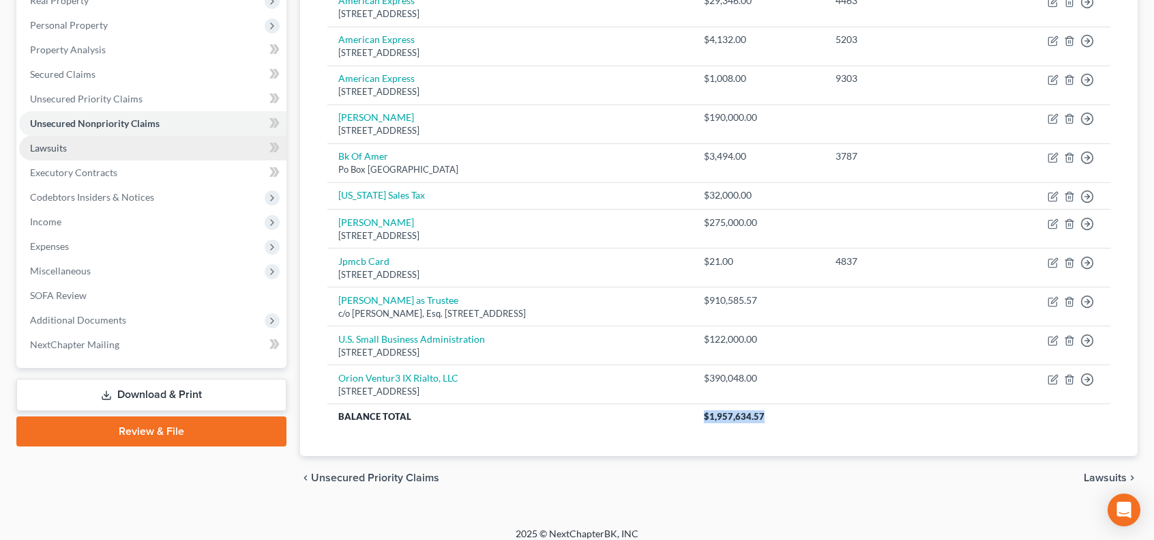
click at [55, 149] on span "Lawsuits" at bounding box center [48, 148] width 37 height 12
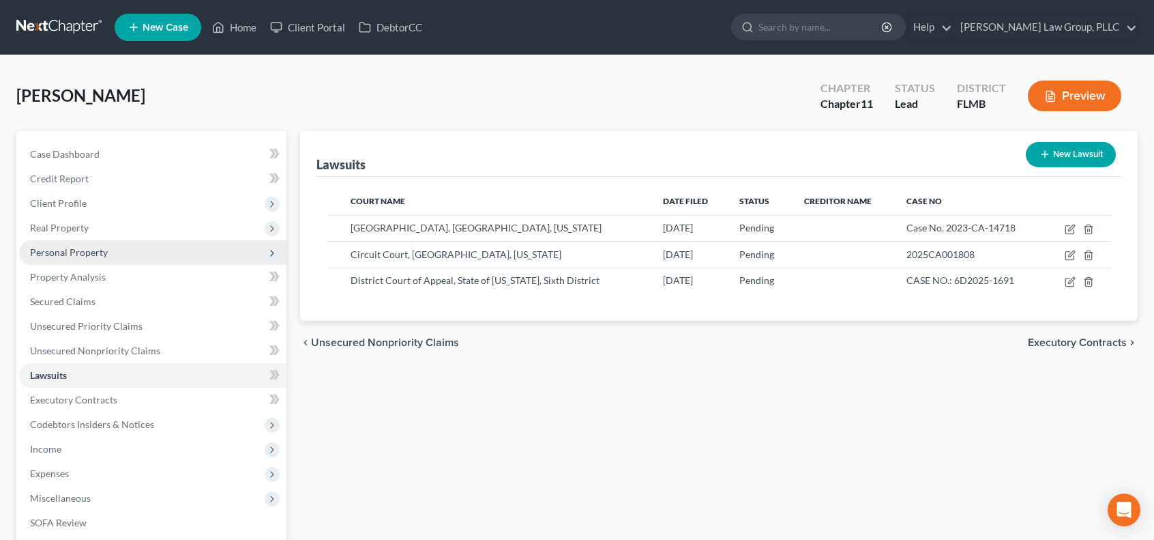
click at [133, 248] on span "Personal Property" at bounding box center [152, 252] width 267 height 25
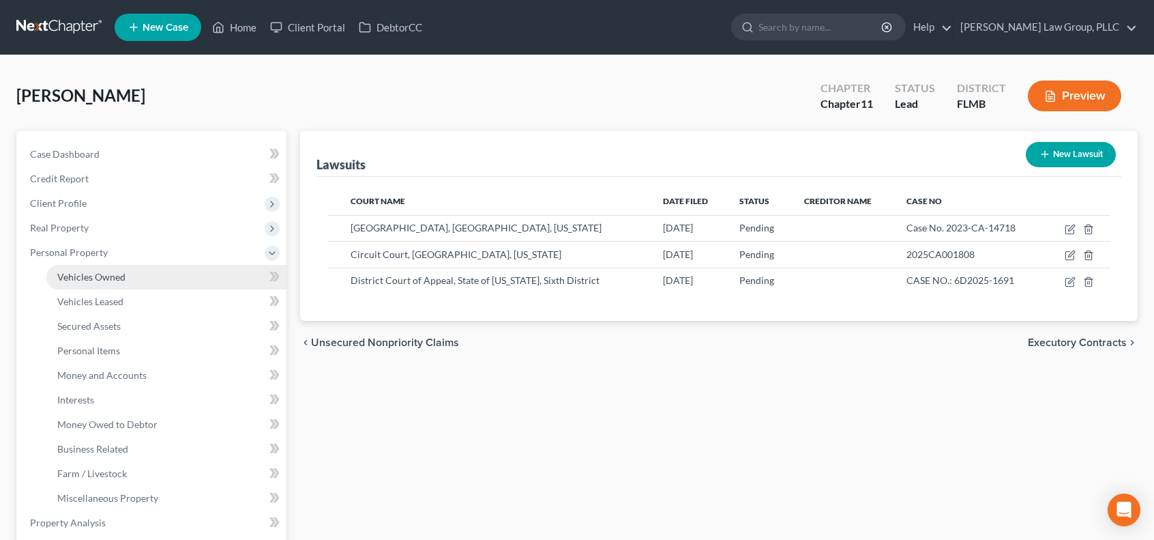
click at [139, 268] on link "Vehicles Owned" at bounding box center [166, 277] width 240 height 25
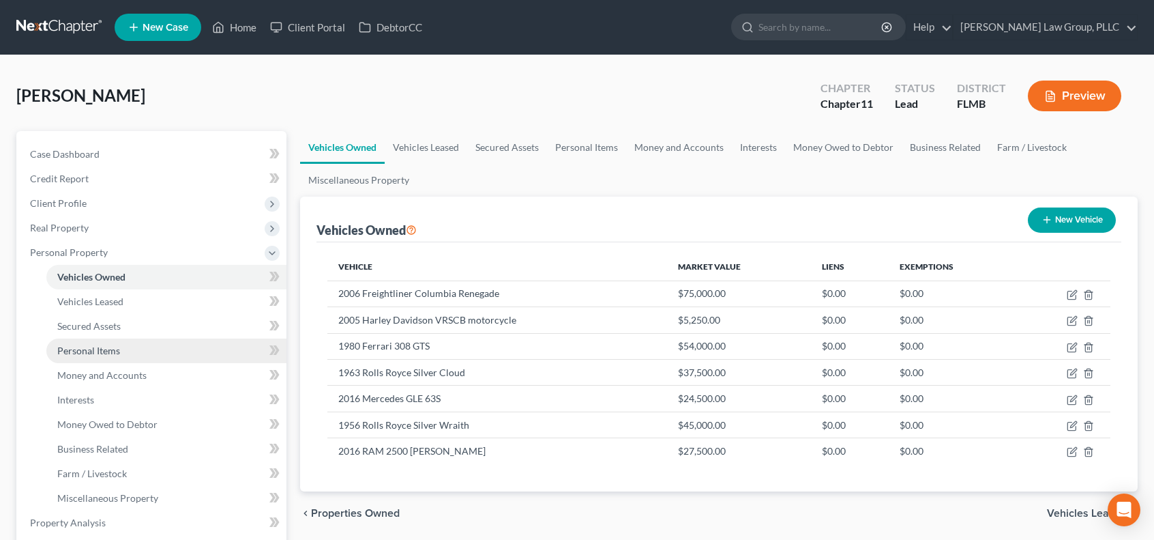
click at [205, 359] on link "Personal Items" at bounding box center [166, 350] width 240 height 25
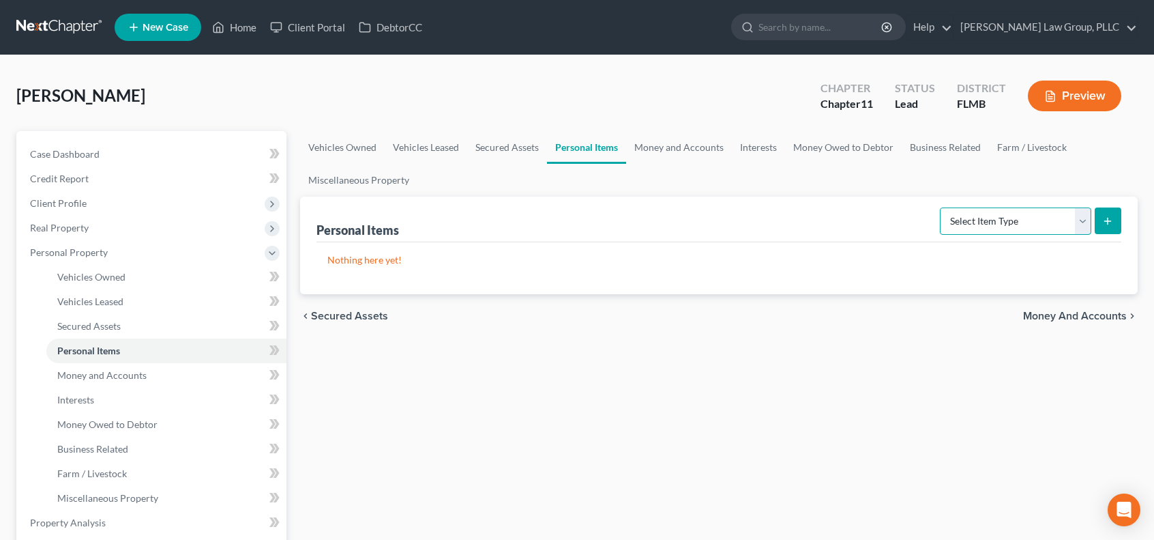
click at [1085, 224] on select "Select Item Type Clothing Collectibles Of Value Electronics Firearms Household …" at bounding box center [1015, 220] width 151 height 27
select select "clothing"
click at [942, 207] on select "Select Item Type Clothing Collectibles Of Value Electronics Firearms Household …" at bounding box center [1015, 220] width 151 height 27
click at [1104, 216] on icon "submit" at bounding box center [1107, 221] width 11 height 11
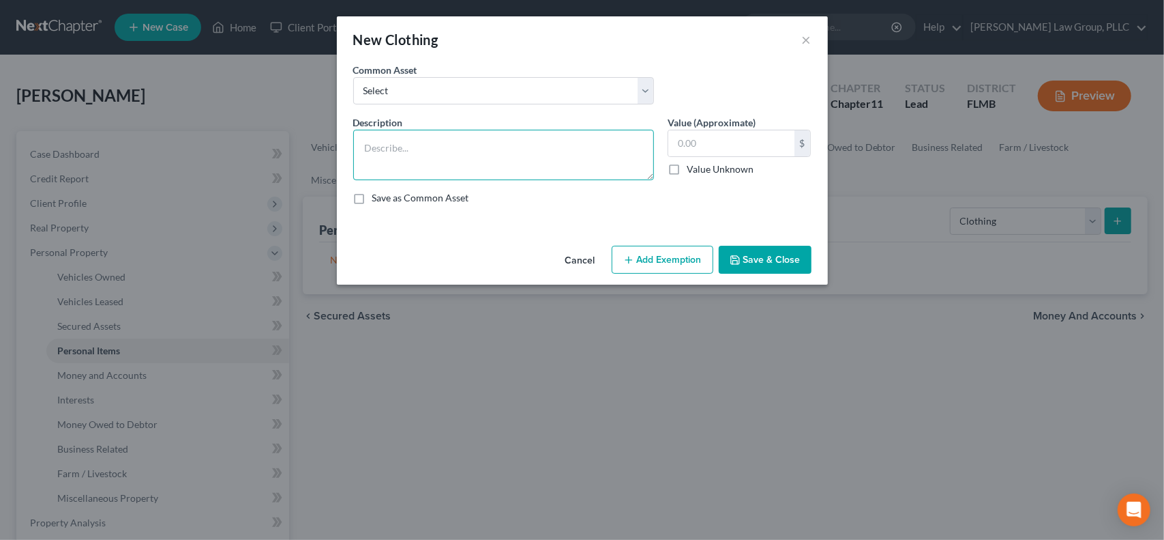
click at [518, 133] on textarea at bounding box center [503, 155] width 301 height 50
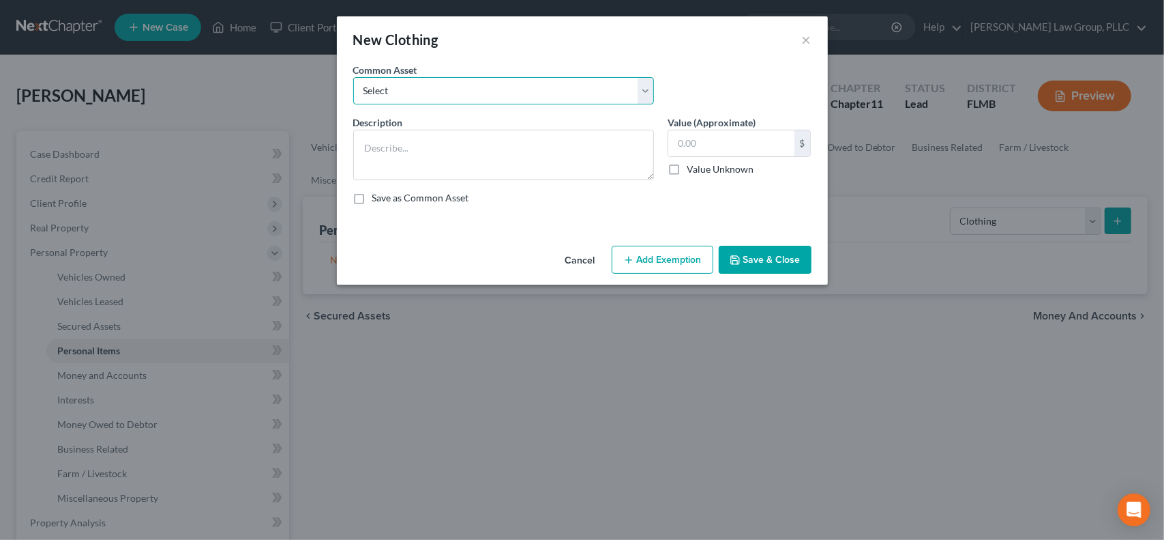
click at [643, 82] on select "Select Everday clothing" at bounding box center [503, 90] width 301 height 27
select select "0"
click at [353, 77] on select "Select Everday clothing" at bounding box center [503, 90] width 301 height 27
type textarea "Everday clothing"
type input "250.00"
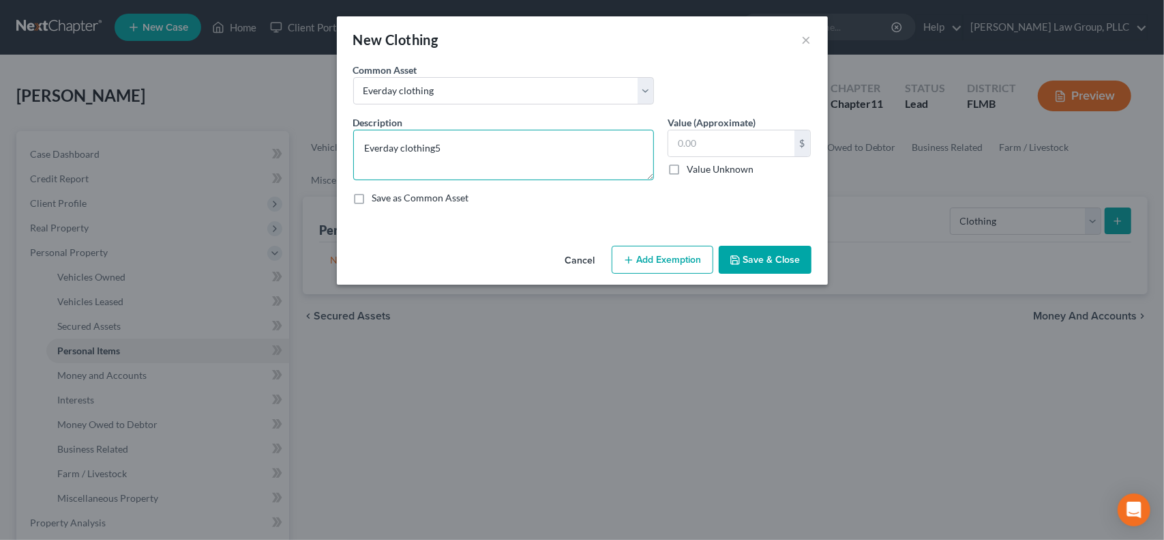
type textarea "Everday clothing"
type input "500"
click at [752, 256] on button "Save & Close" at bounding box center [765, 260] width 93 height 29
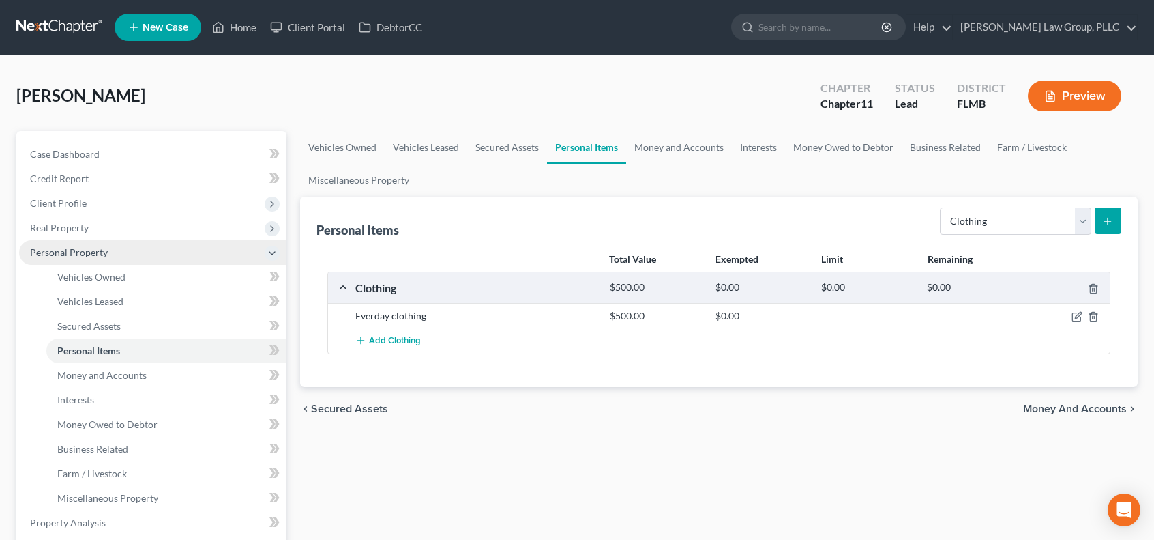
click at [271, 256] on icon at bounding box center [272, 253] width 11 height 11
